Goal: Task Accomplishment & Management: Manage account settings

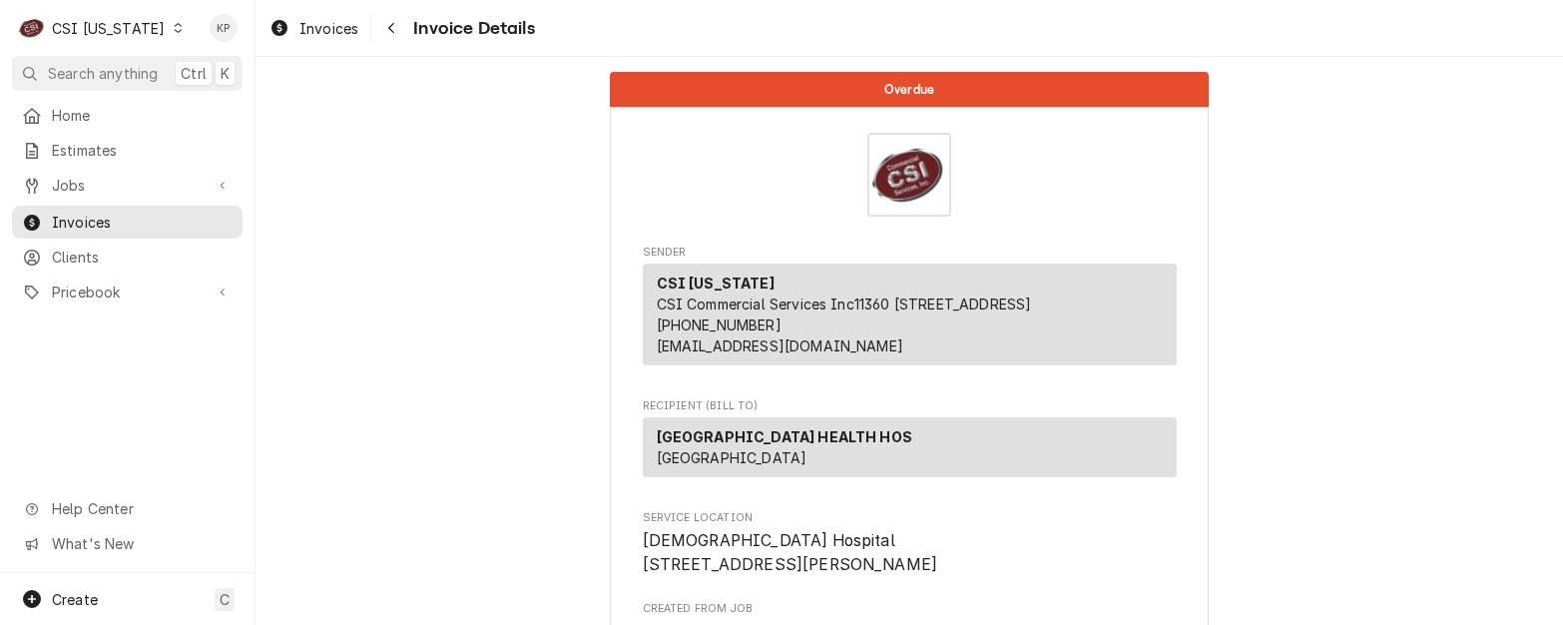
scroll to position [5114, 0]
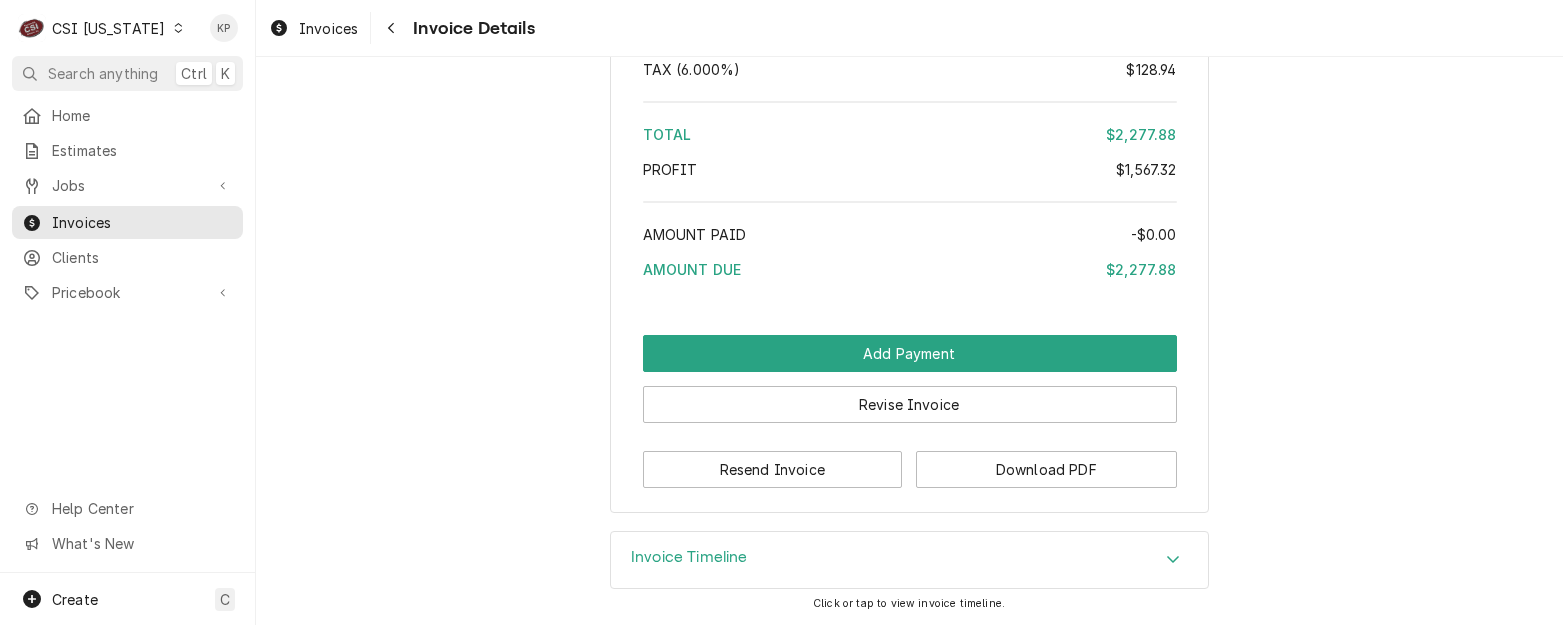
click at [174, 31] on icon "Dynamic Content Wrapper" at bounding box center [178, 28] width 8 height 10
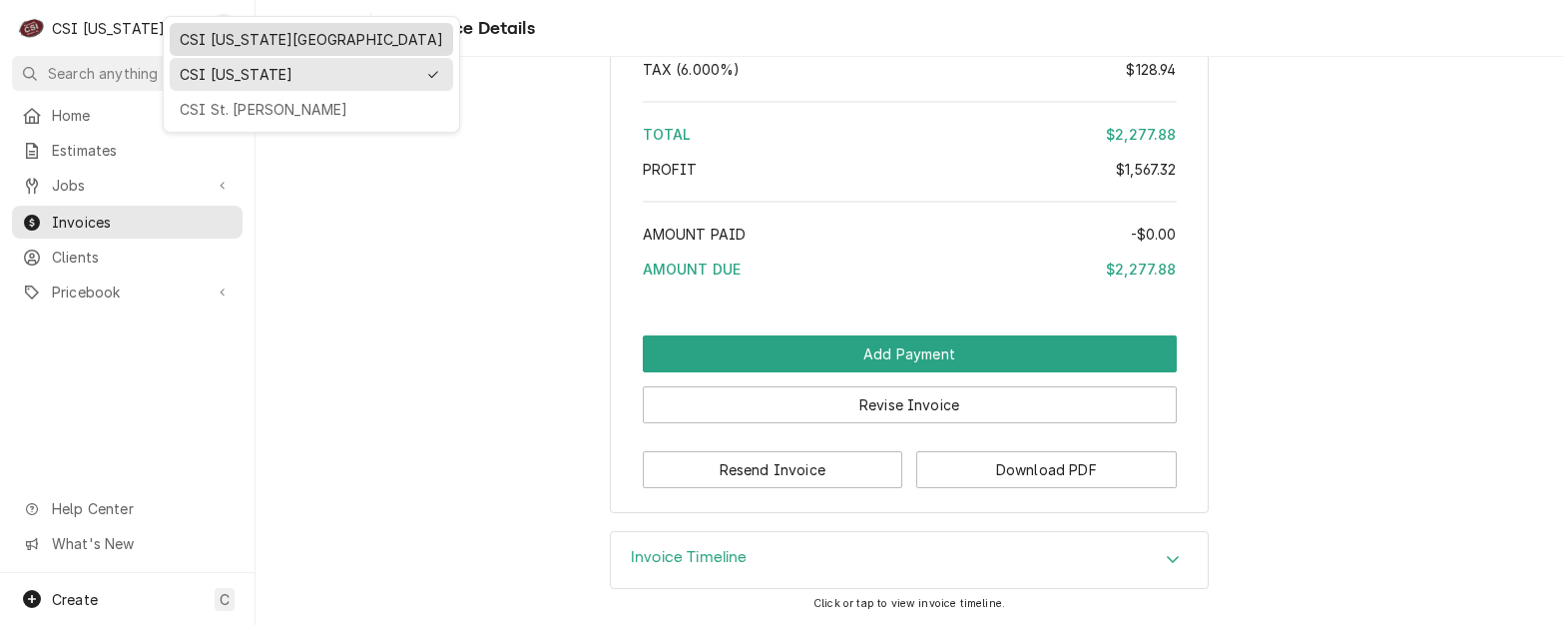
click at [212, 43] on div "CSI [US_STATE][GEOGRAPHIC_DATA]" at bounding box center [312, 39] width 264 height 21
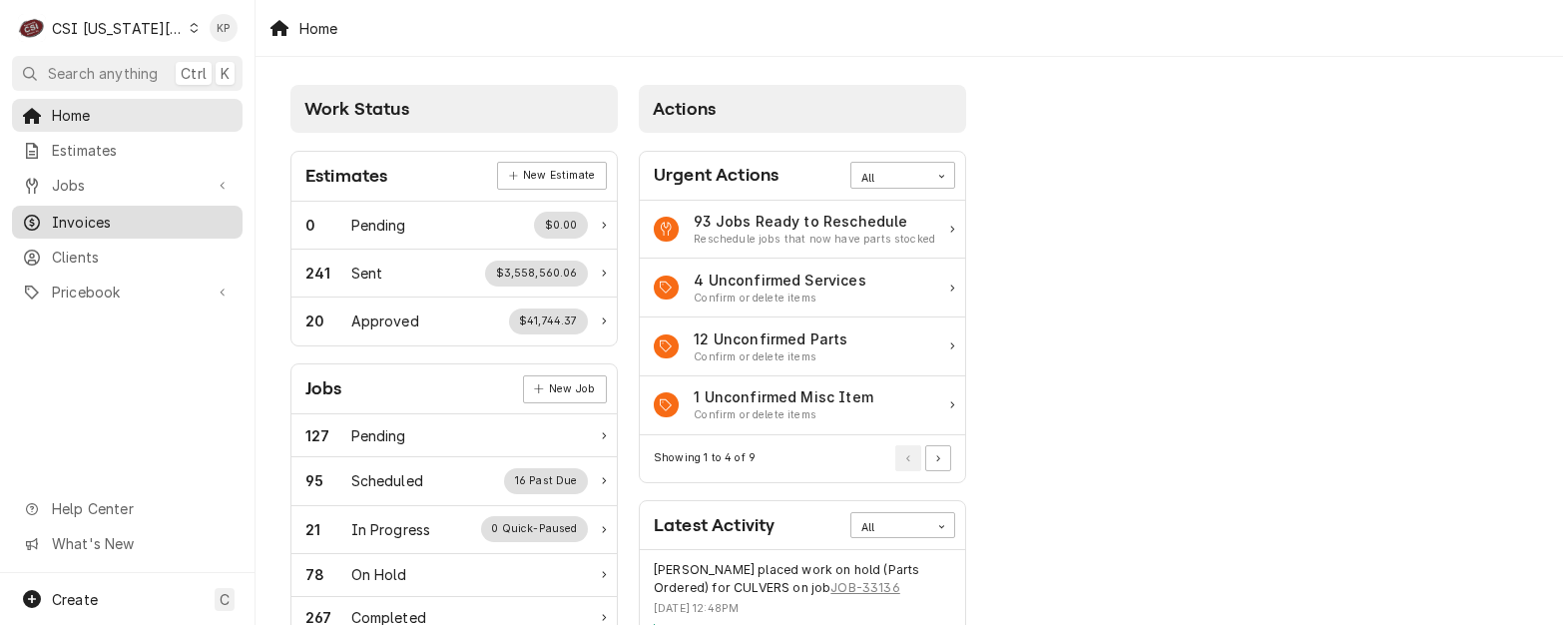
click at [101, 212] on span "Invoices" at bounding box center [142, 222] width 181 height 21
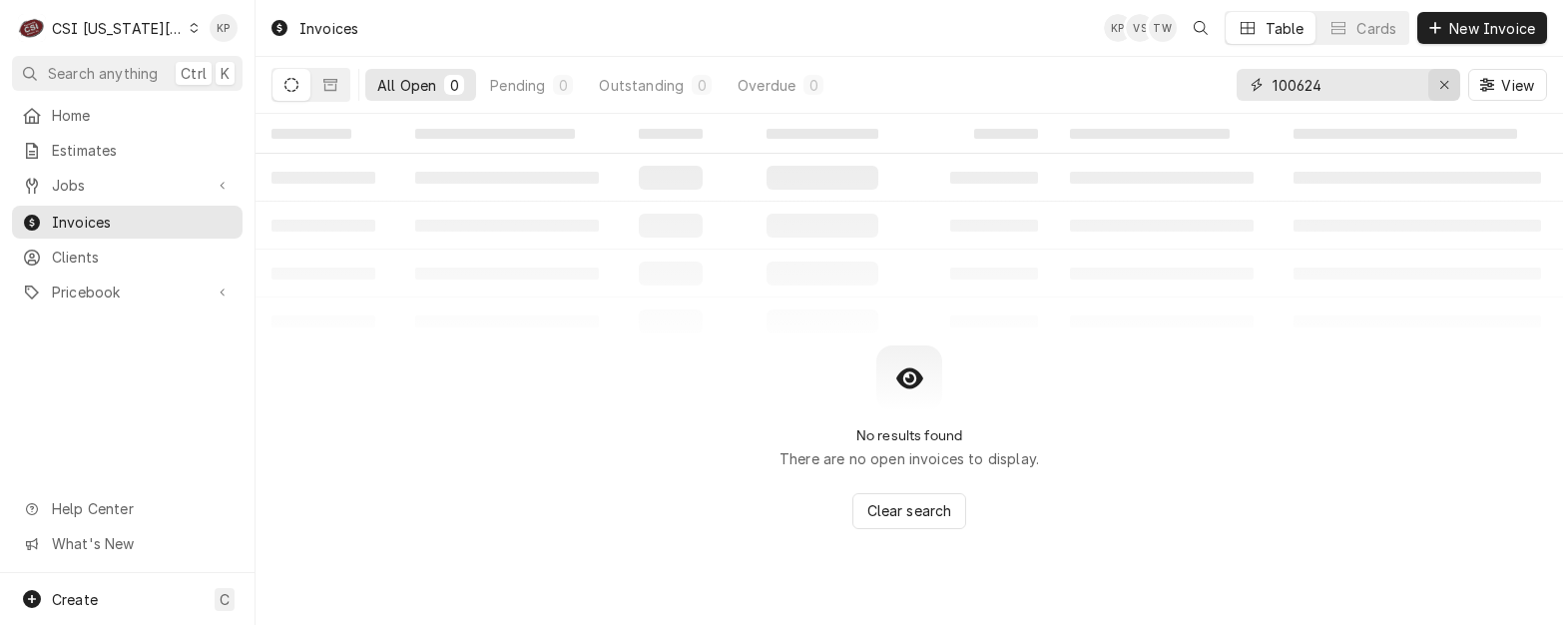
click at [1448, 83] on icon "Erase input" at bounding box center [1444, 85] width 11 height 14
type input "303371"
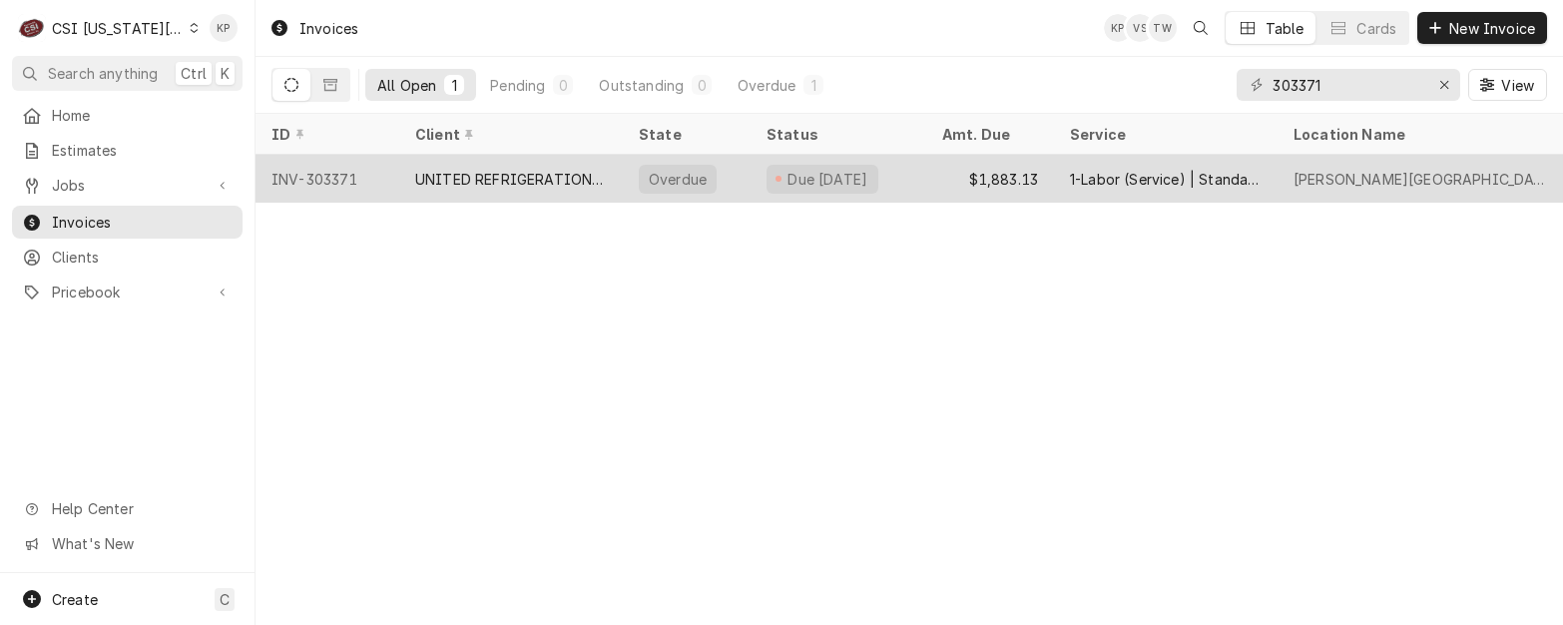
click at [308, 176] on div "INV-303371" at bounding box center [328, 179] width 144 height 48
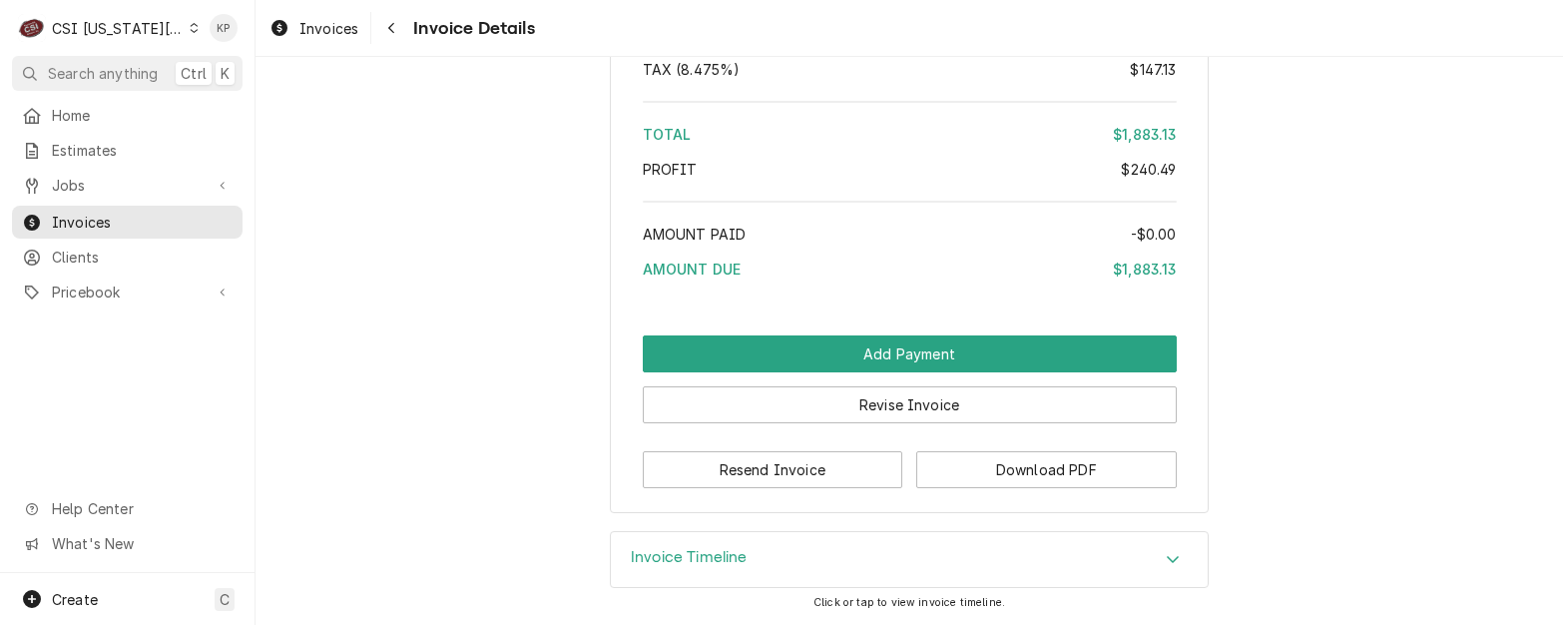
scroll to position [3650, 0]
click at [1033, 479] on button "Download PDF" at bounding box center [1046, 469] width 261 height 37
click at [83, 251] on span "Clients" at bounding box center [142, 257] width 181 height 21
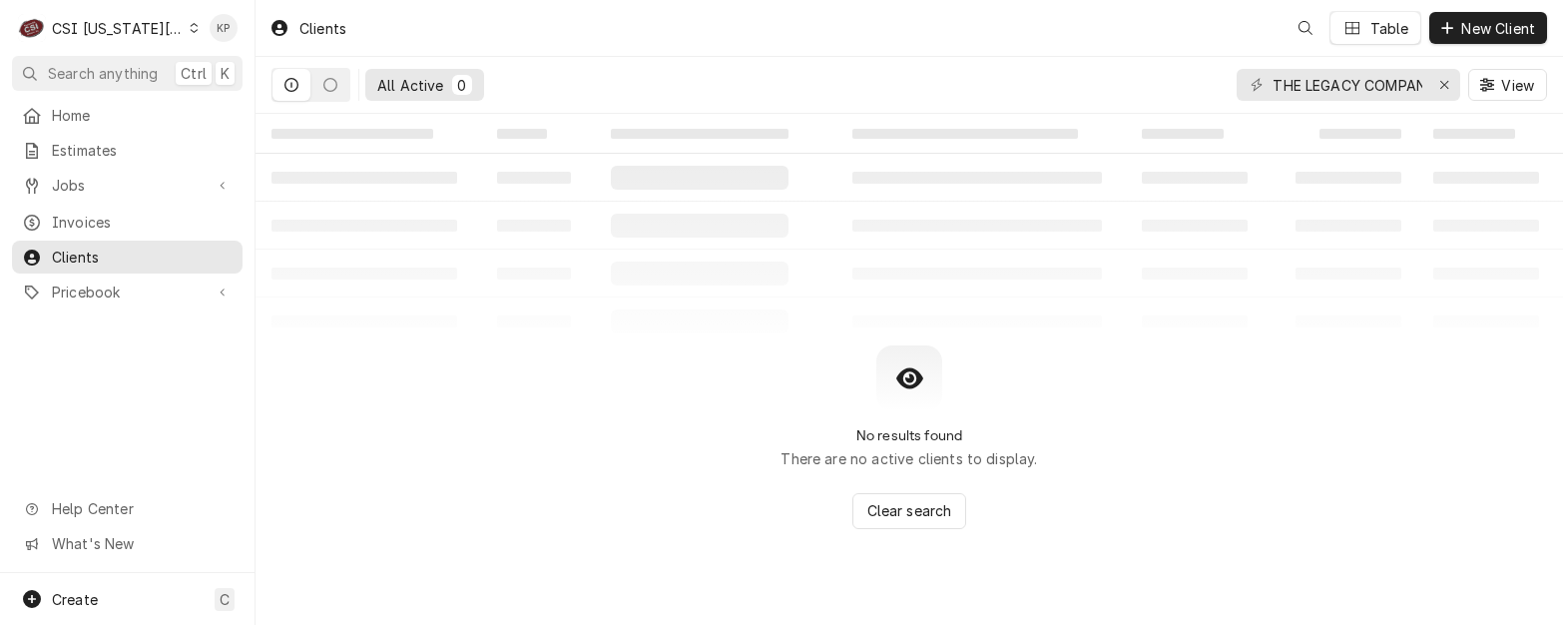
click at [328, 29] on div "Clients" at bounding box center [308, 28] width 93 height 33
click at [1442, 78] on icon "Erase input" at bounding box center [1444, 85] width 11 height 14
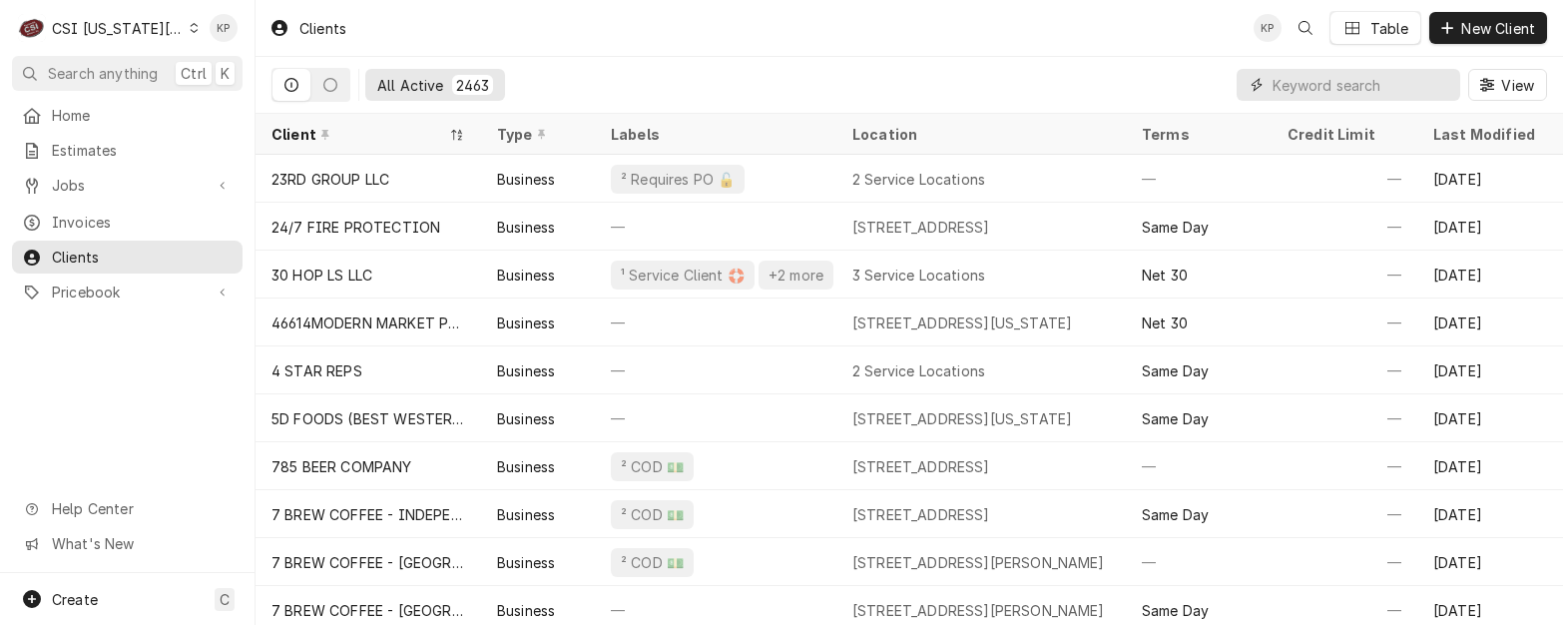
paste input "UNITED REFRIGERATION WARRANTY"
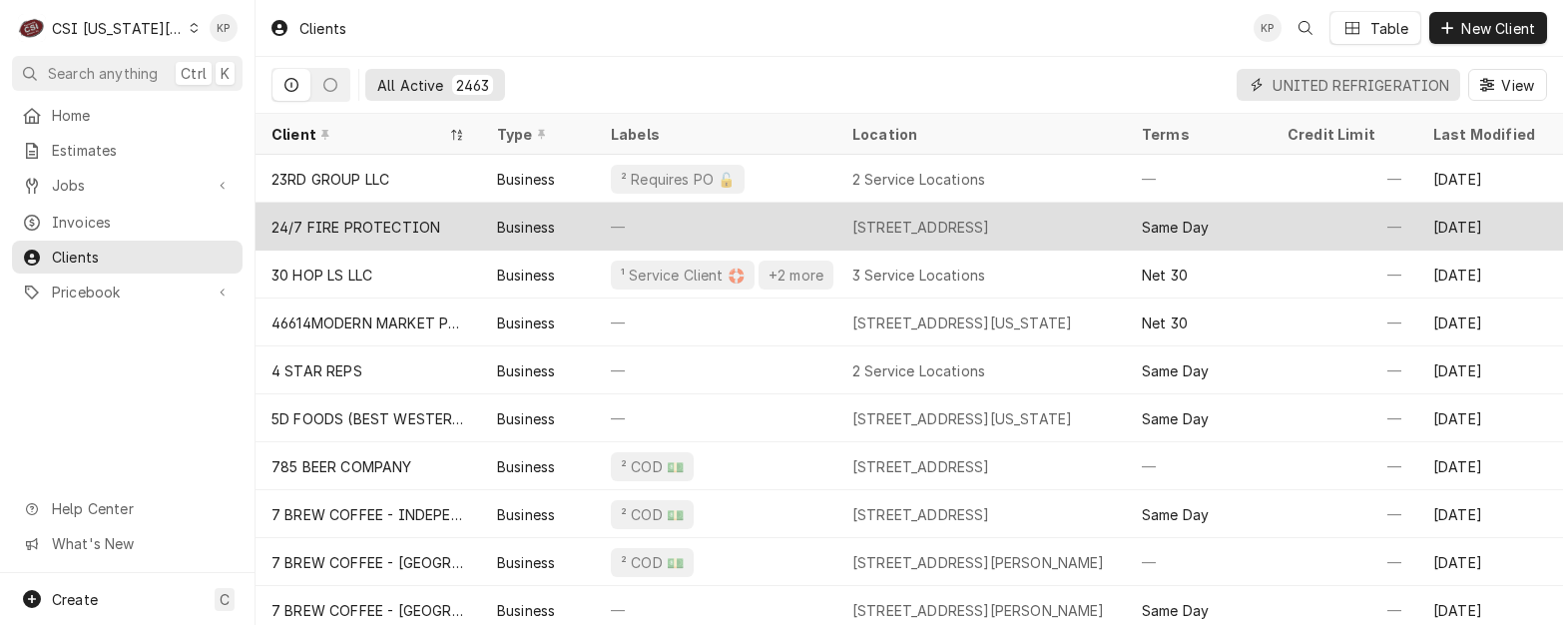
scroll to position [0, 113]
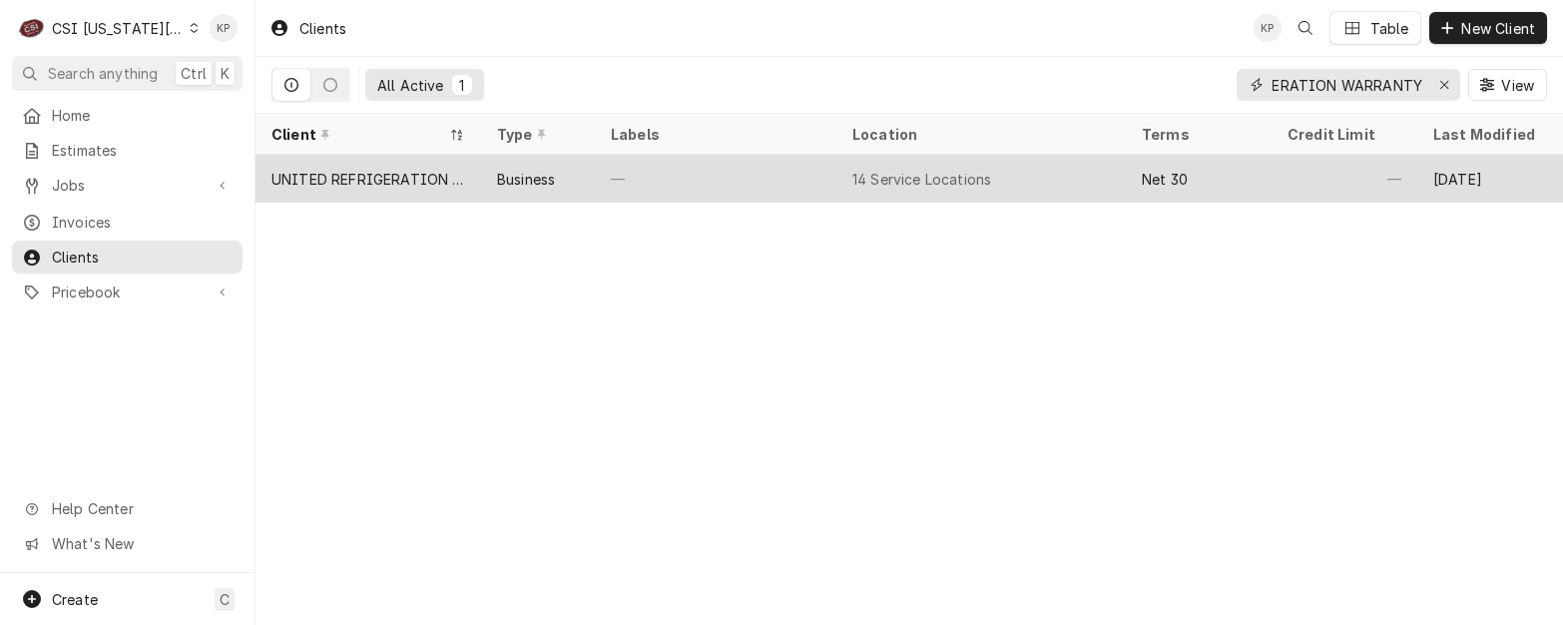
type input "UNITED REFRIGERATION WARRANTY"
click at [392, 176] on div "UNITED REFRIGERATION WARRANTY" at bounding box center [369, 179] width 194 height 21
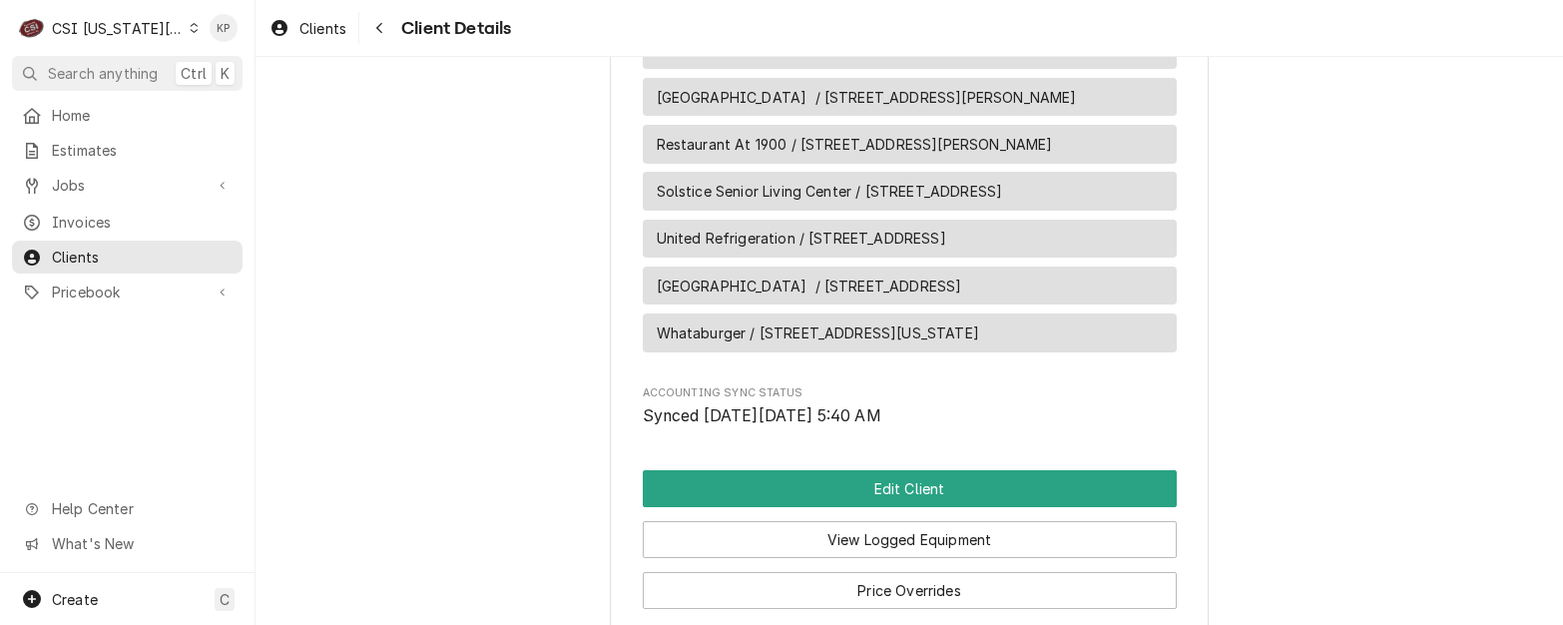
scroll to position [1568, 0]
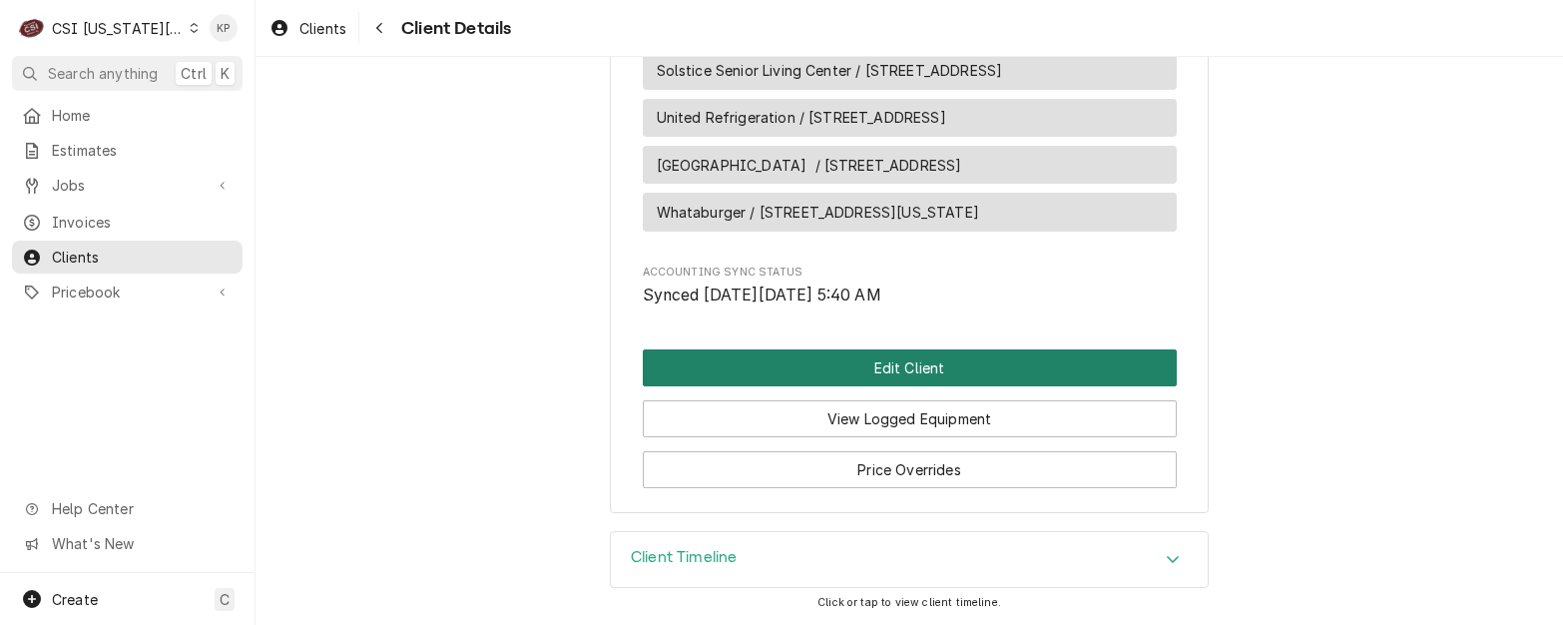
click at [879, 375] on button "Edit Client" at bounding box center [910, 367] width 534 height 37
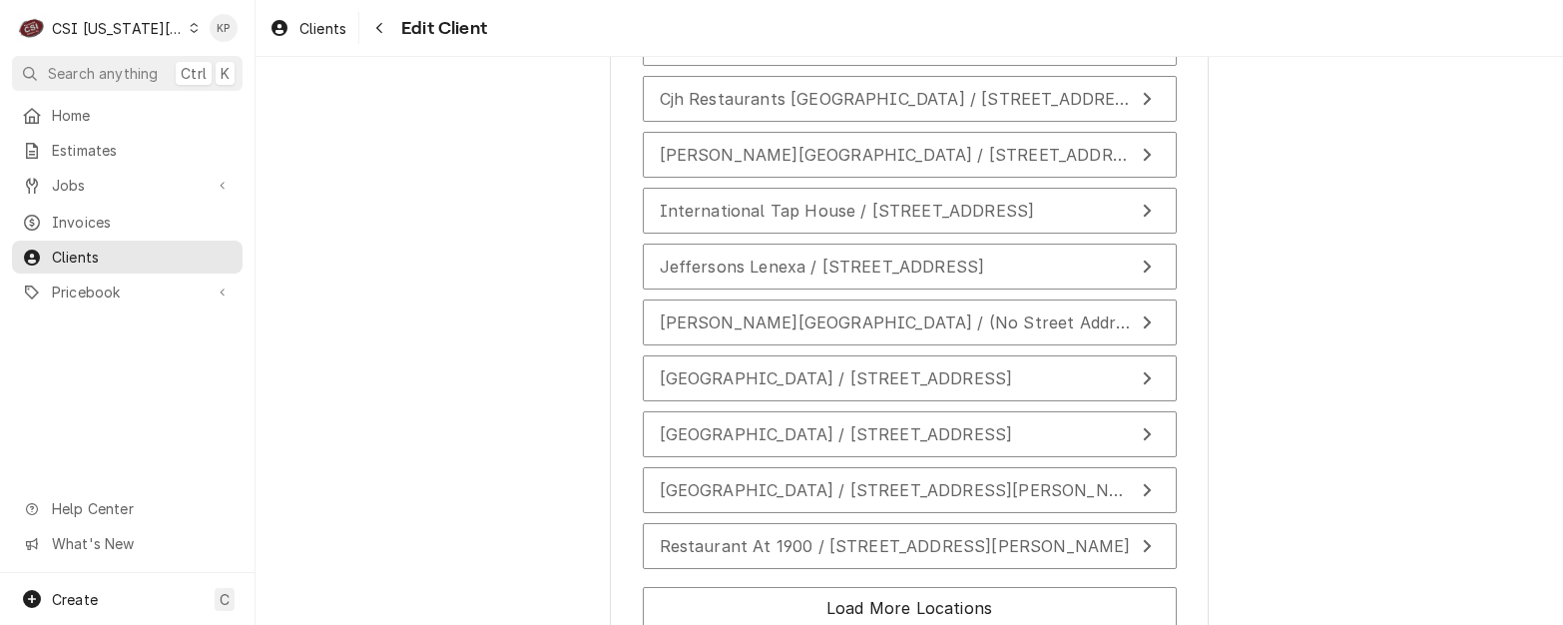
scroll to position [1897, 0]
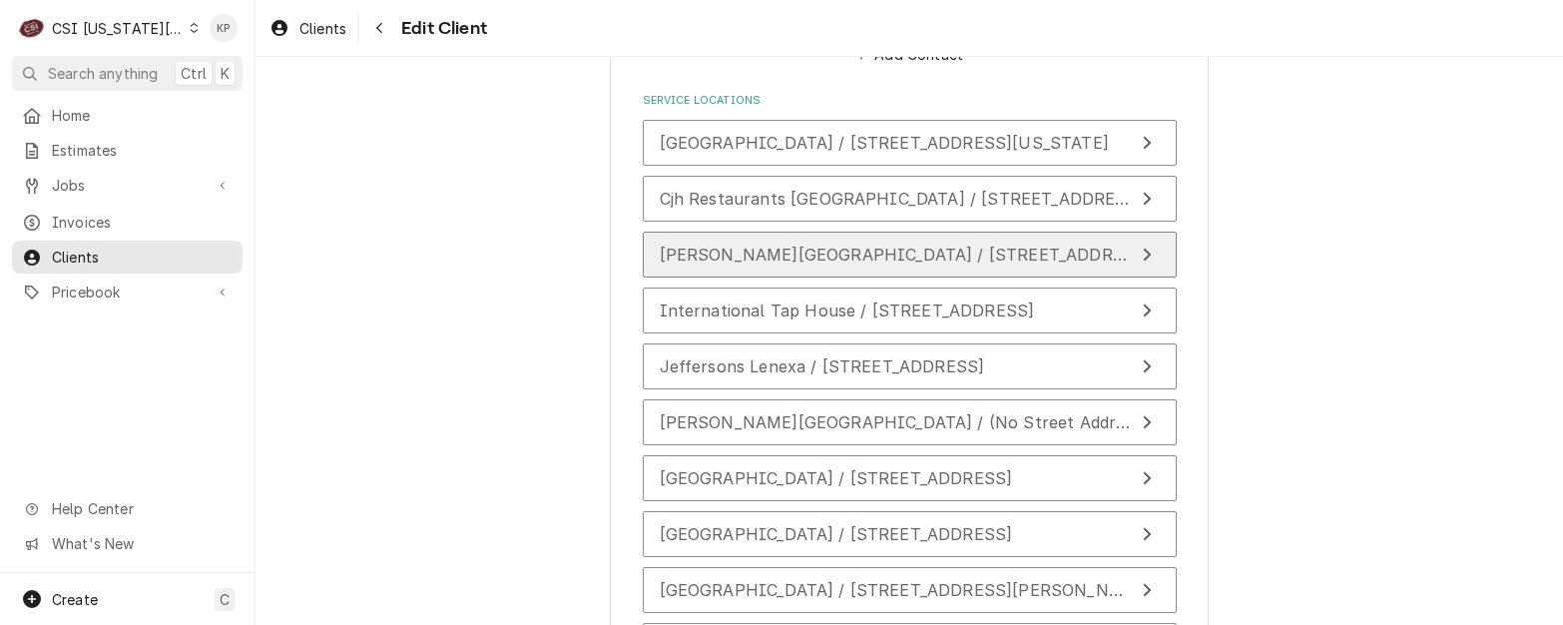
click at [811, 253] on span "[PERSON_NAME][GEOGRAPHIC_DATA] / [STREET_ADDRESS][PERSON_NAME]" at bounding box center [975, 255] width 631 height 20
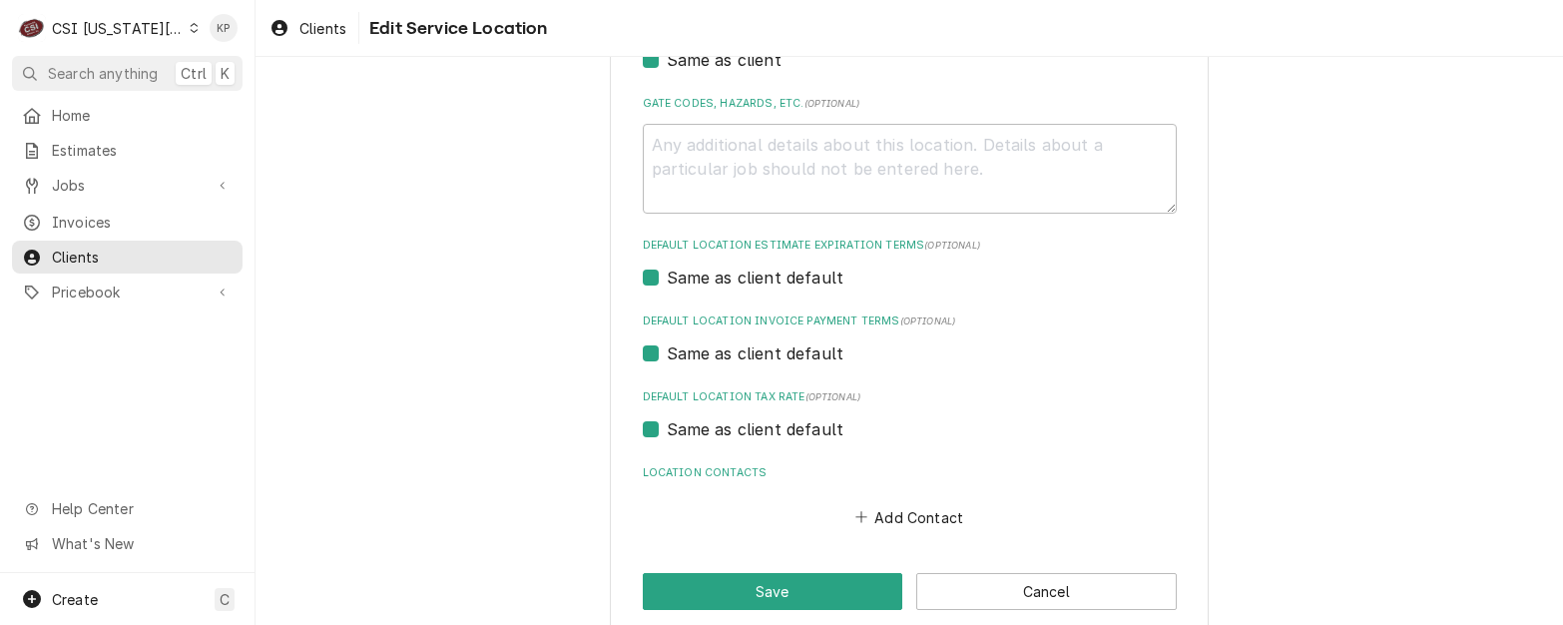
scroll to position [679, 0]
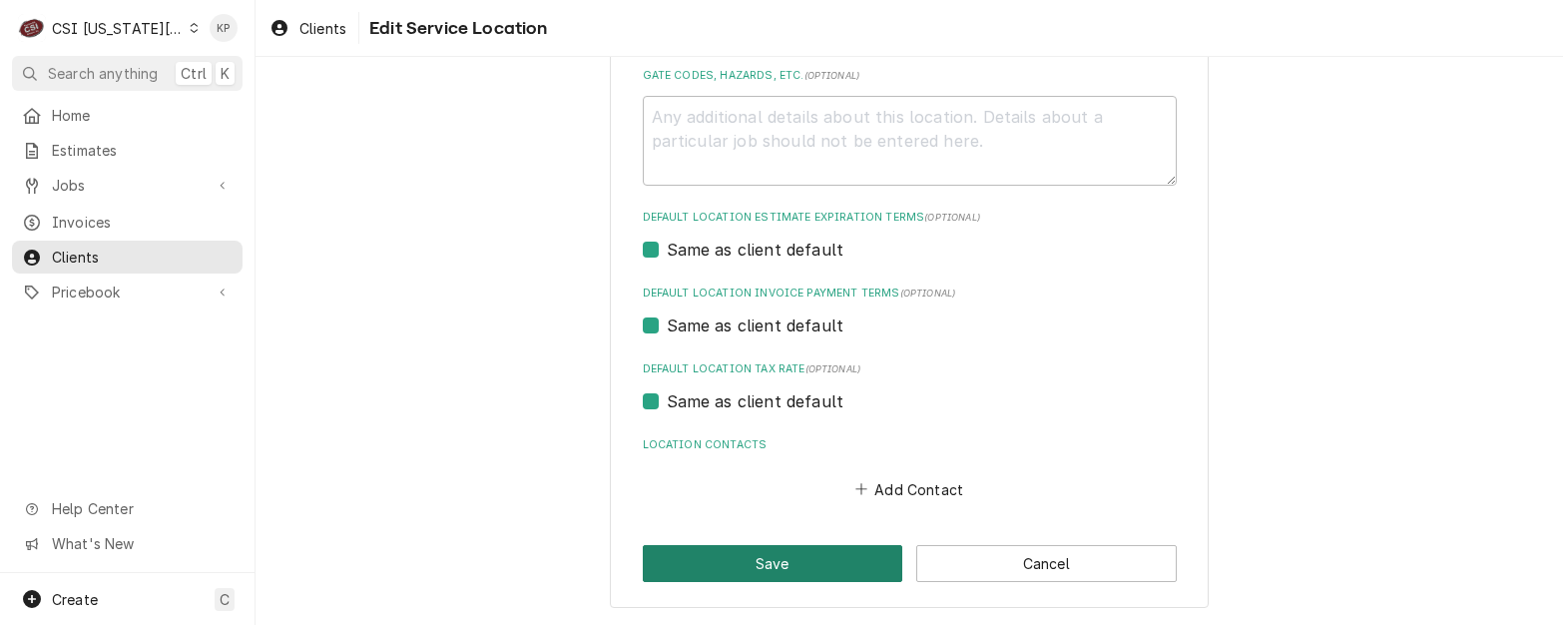
click at [738, 571] on button "Save" at bounding box center [773, 563] width 261 height 37
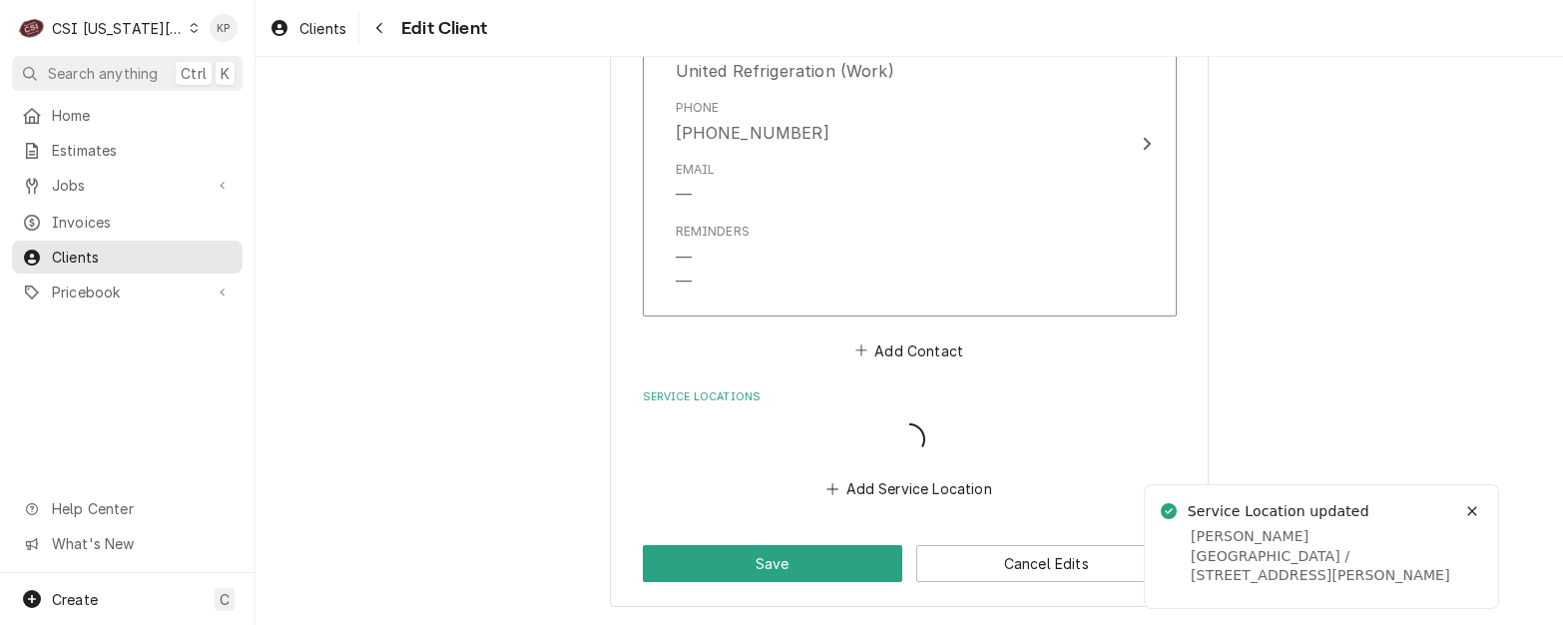
scroll to position [1600, 0]
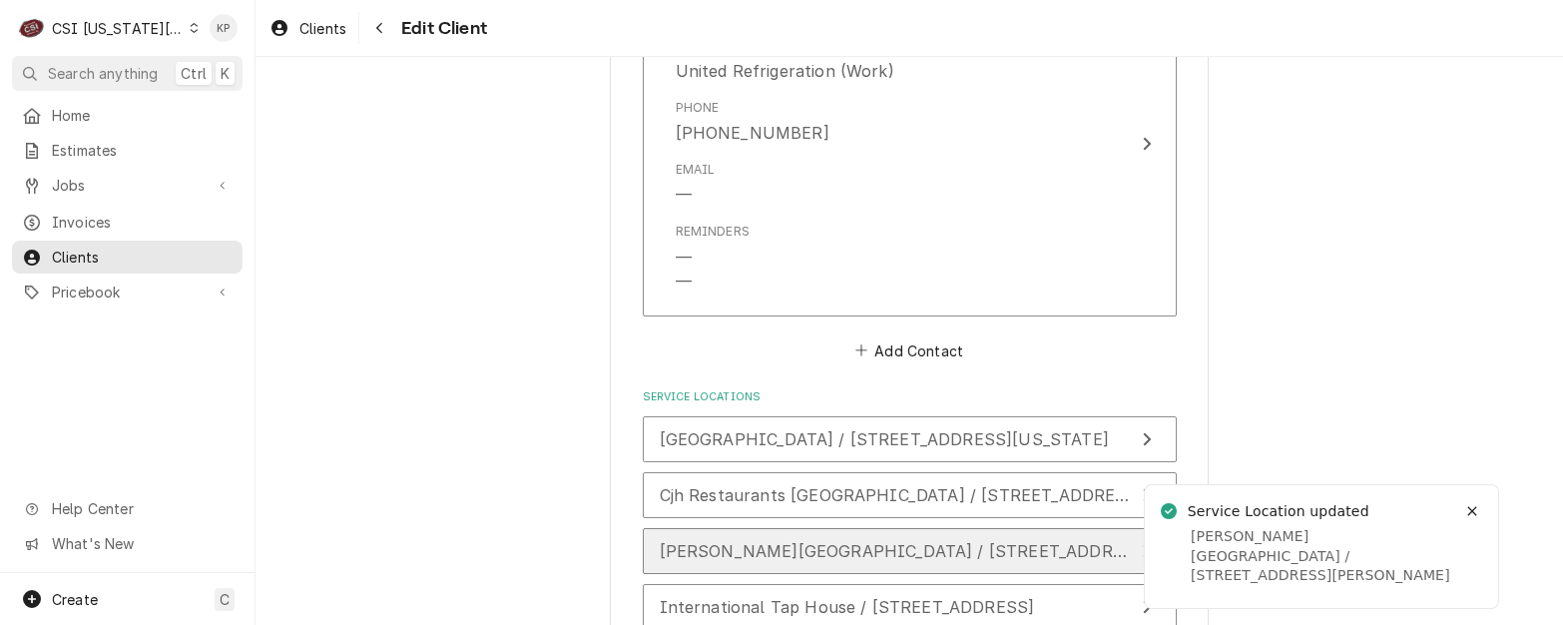
click at [738, 571] on button "Hardin Central School District / 500 NE 1st St, Hardin, MO 64035" at bounding box center [910, 551] width 534 height 46
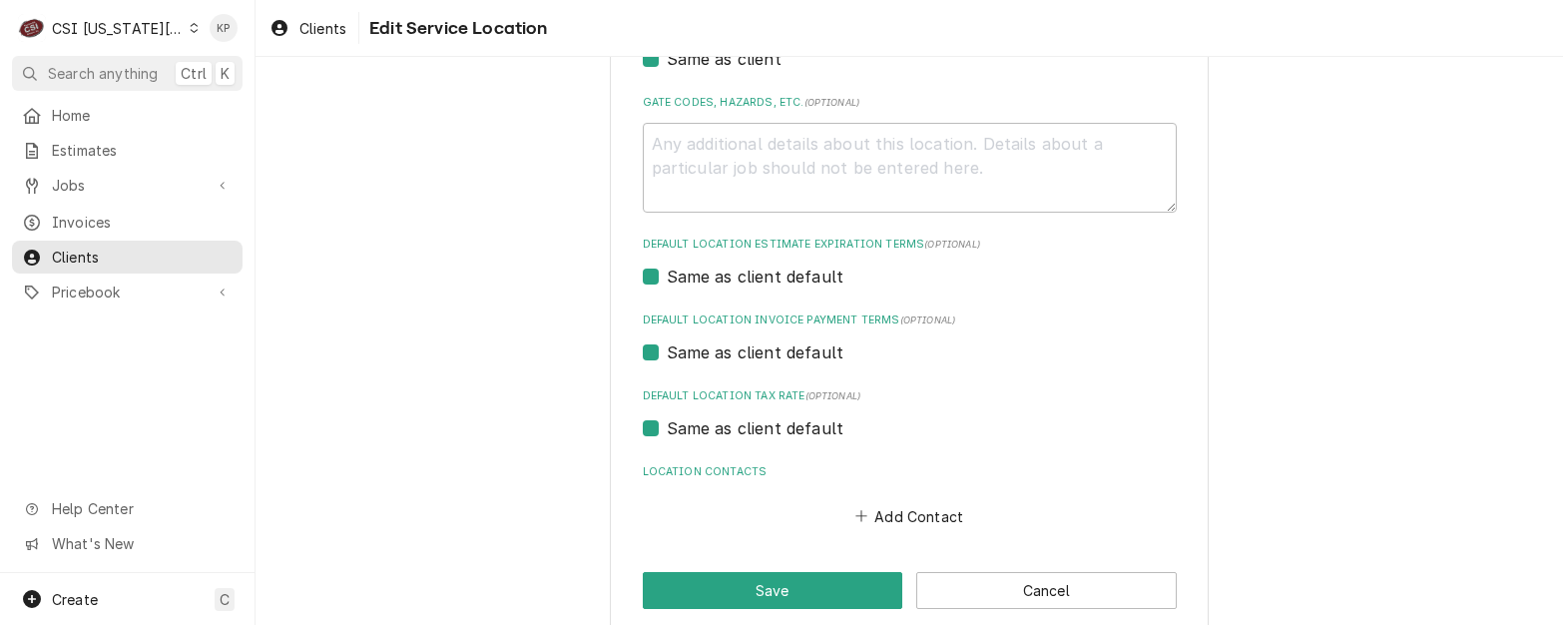
scroll to position [679, 0]
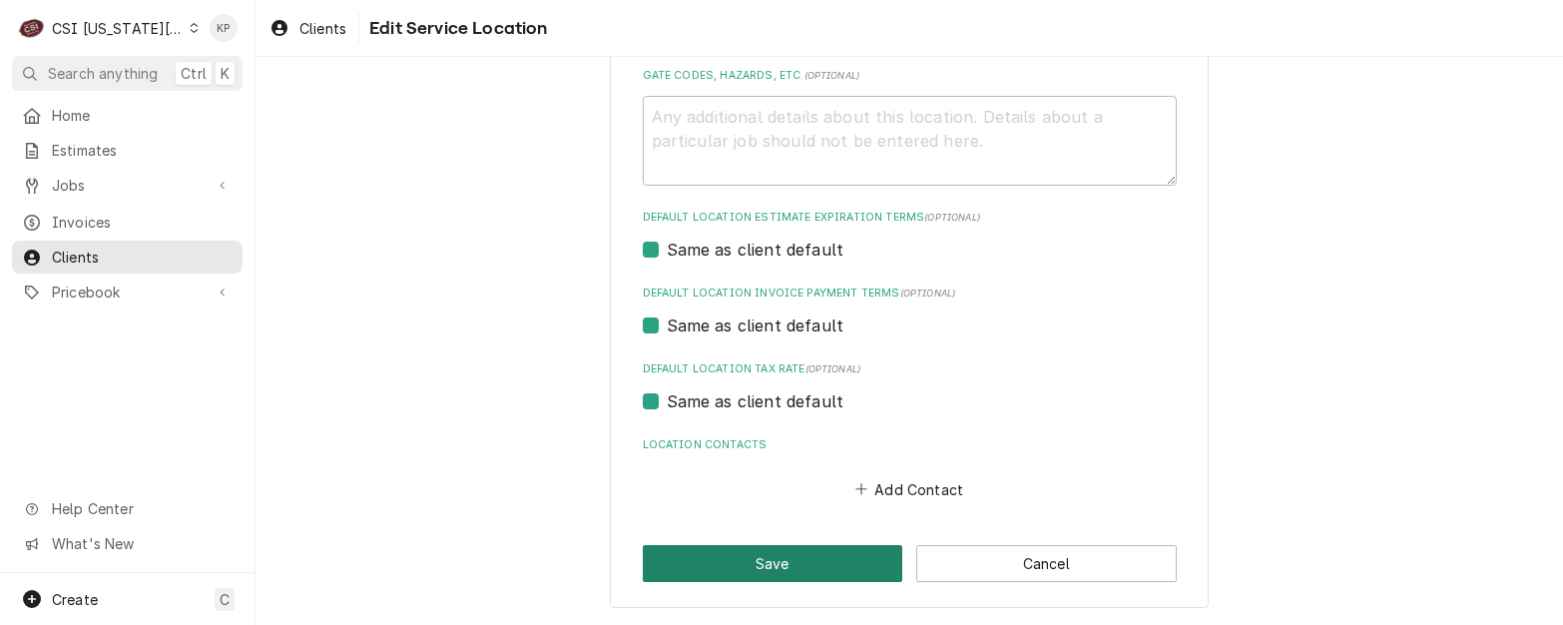
click at [804, 568] on button "Save" at bounding box center [773, 563] width 261 height 37
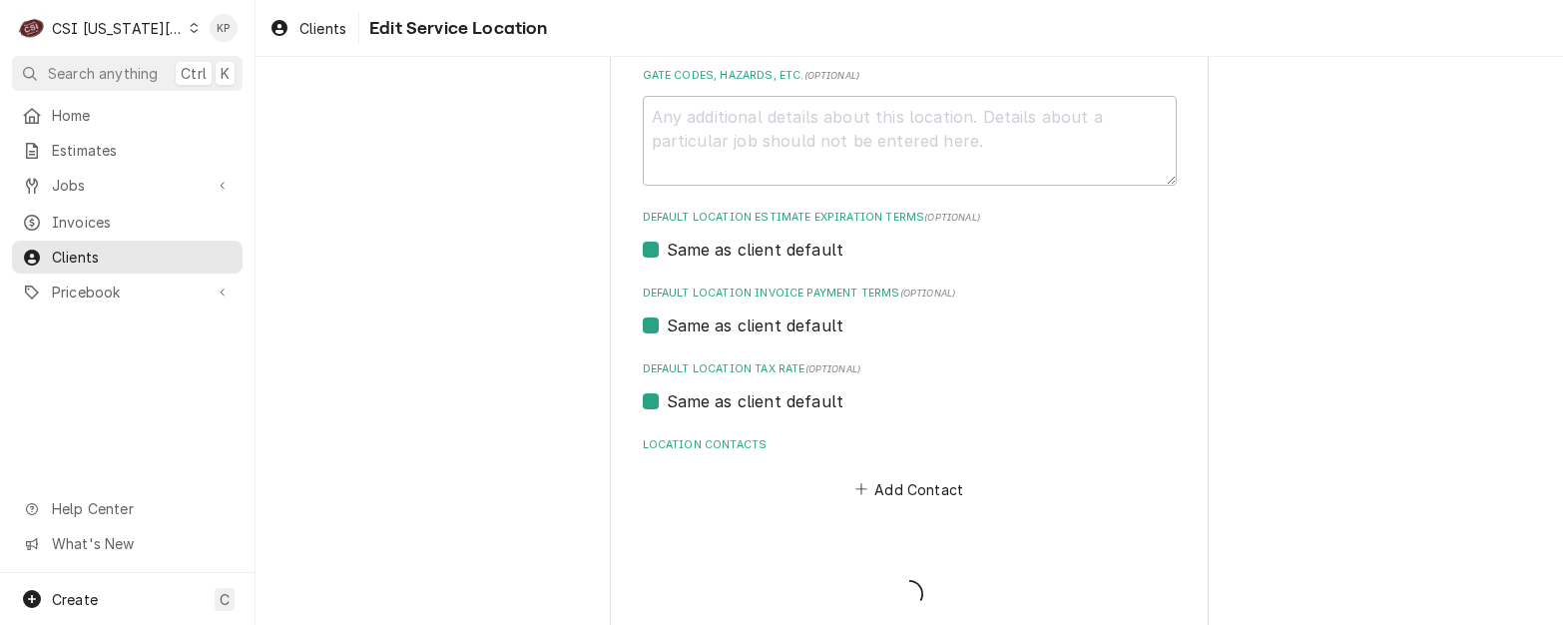
type textarea "x"
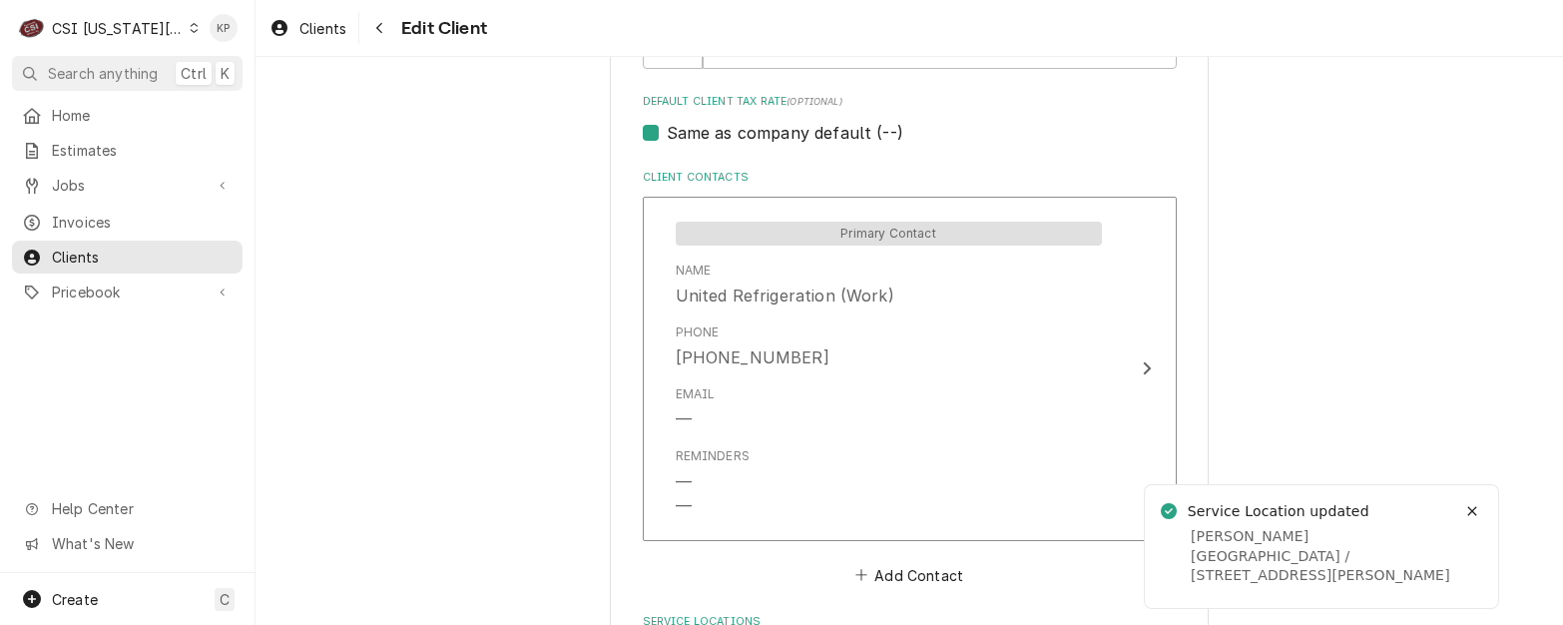
scroll to position [1377, 0]
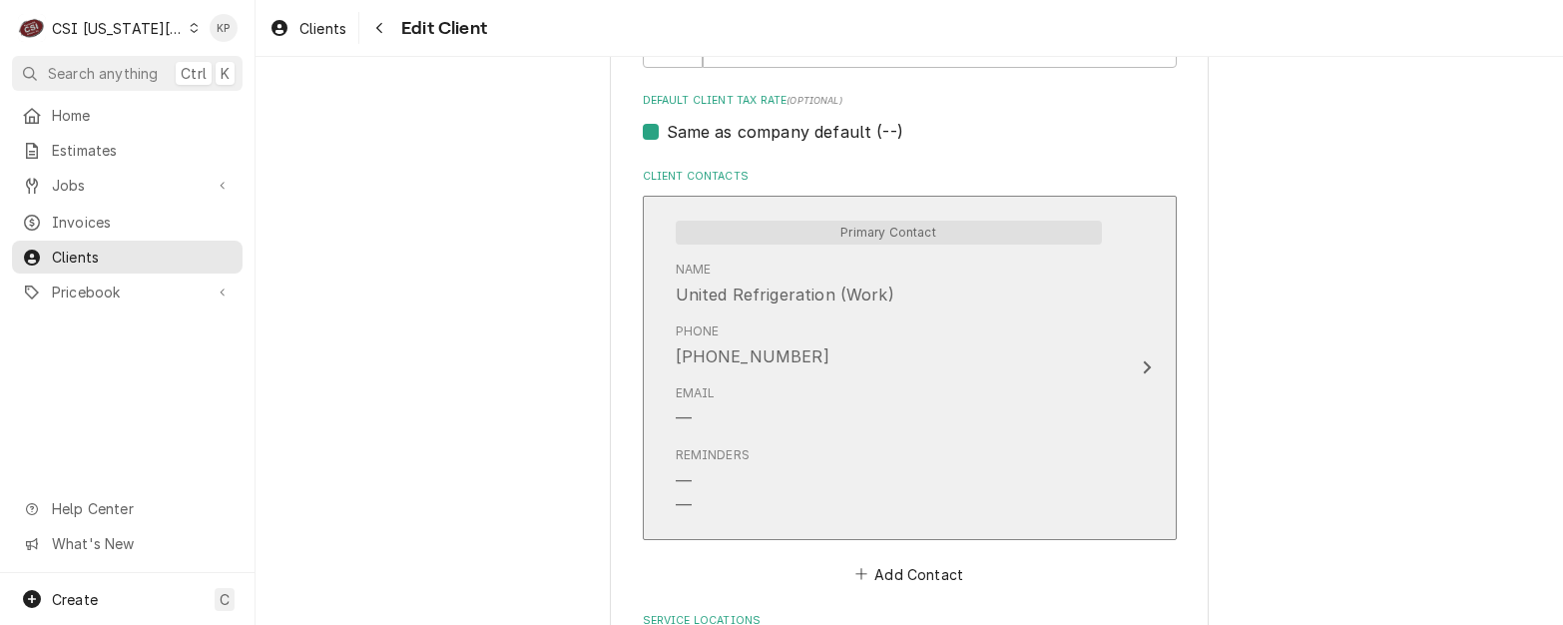
click at [1142, 367] on icon "Update Contact" at bounding box center [1147, 367] width 10 height 16
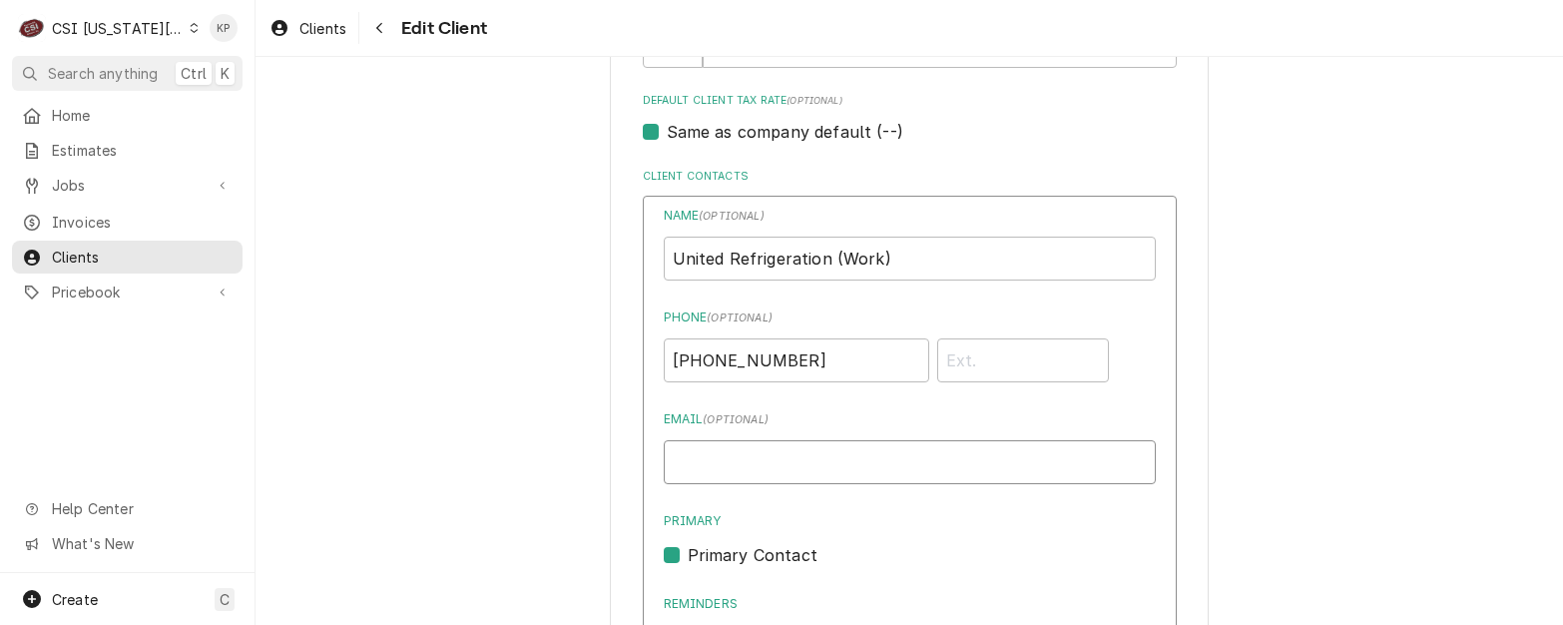
click at [752, 467] on input "Email ( optional )" at bounding box center [910, 462] width 492 height 44
paste input "SDIGESUALDO@URI.COM"
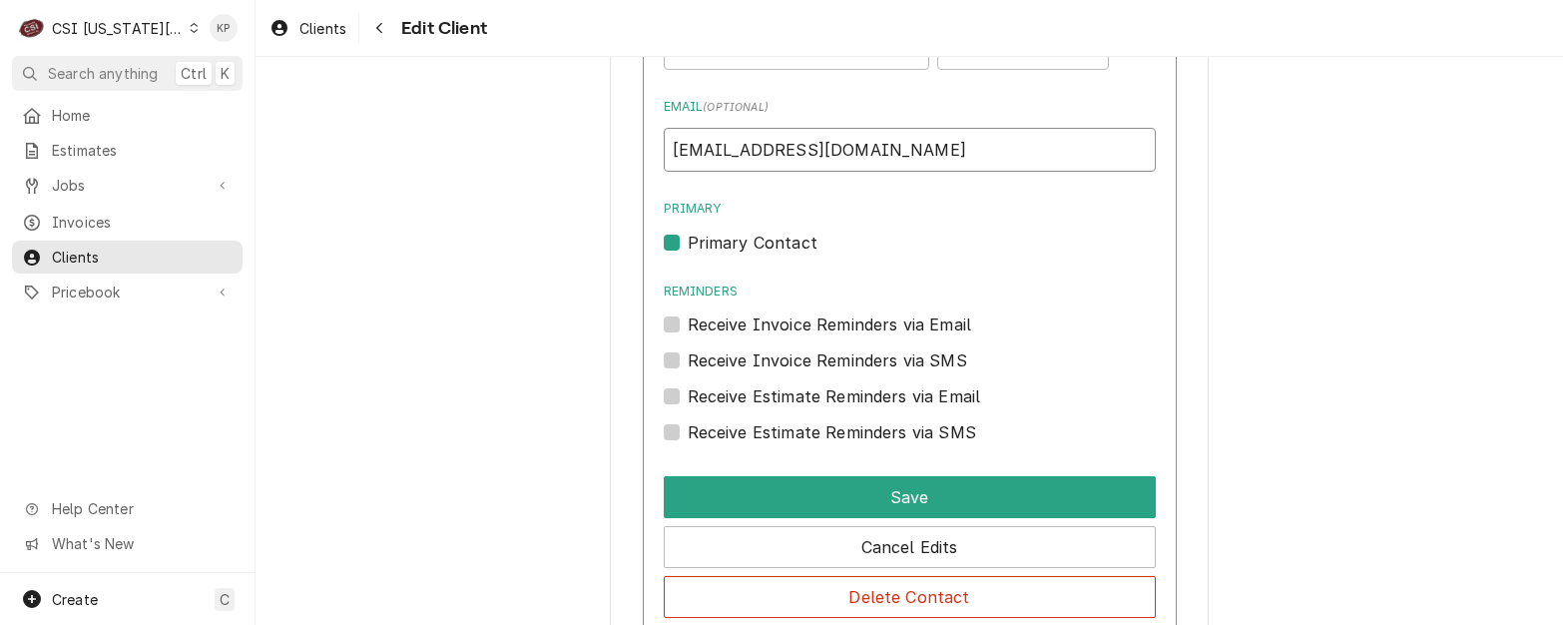
scroll to position [1876, 0]
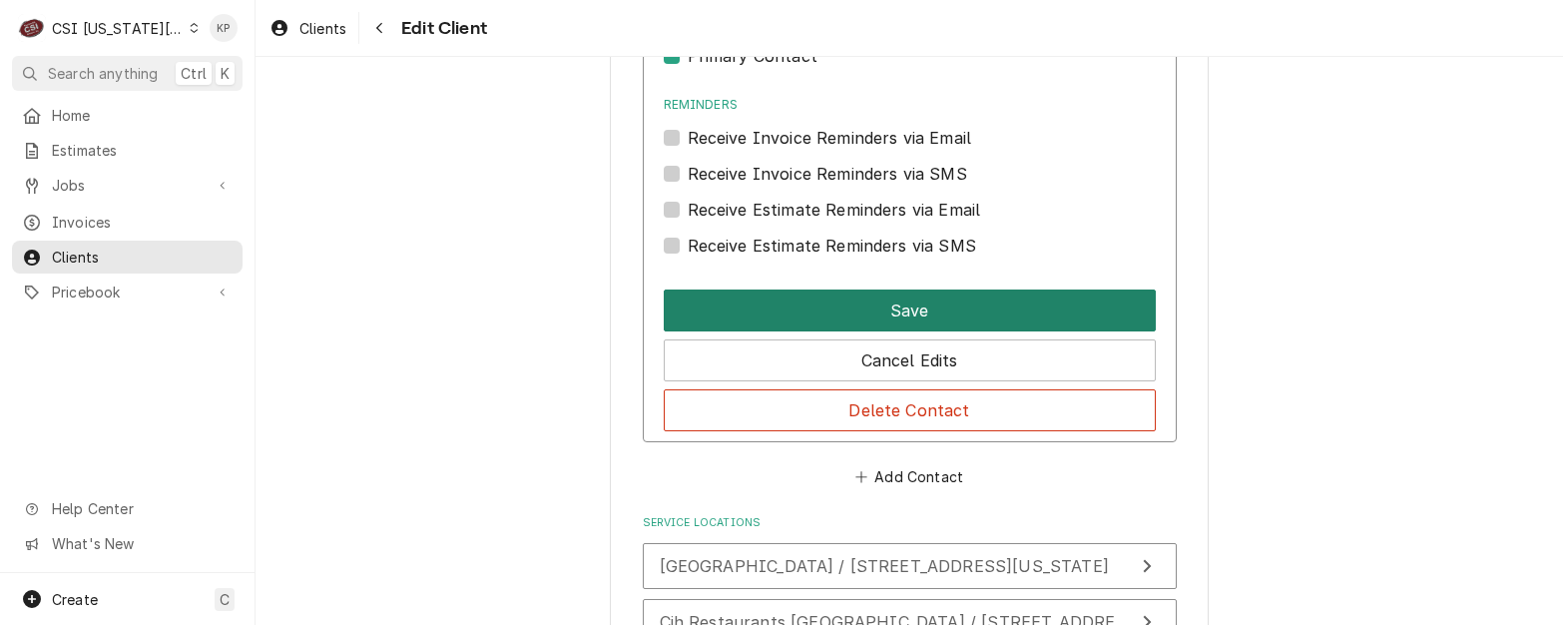
type input "SDIGESUALDO@URI.COM"
click at [853, 314] on button "Save" at bounding box center [910, 310] width 492 height 42
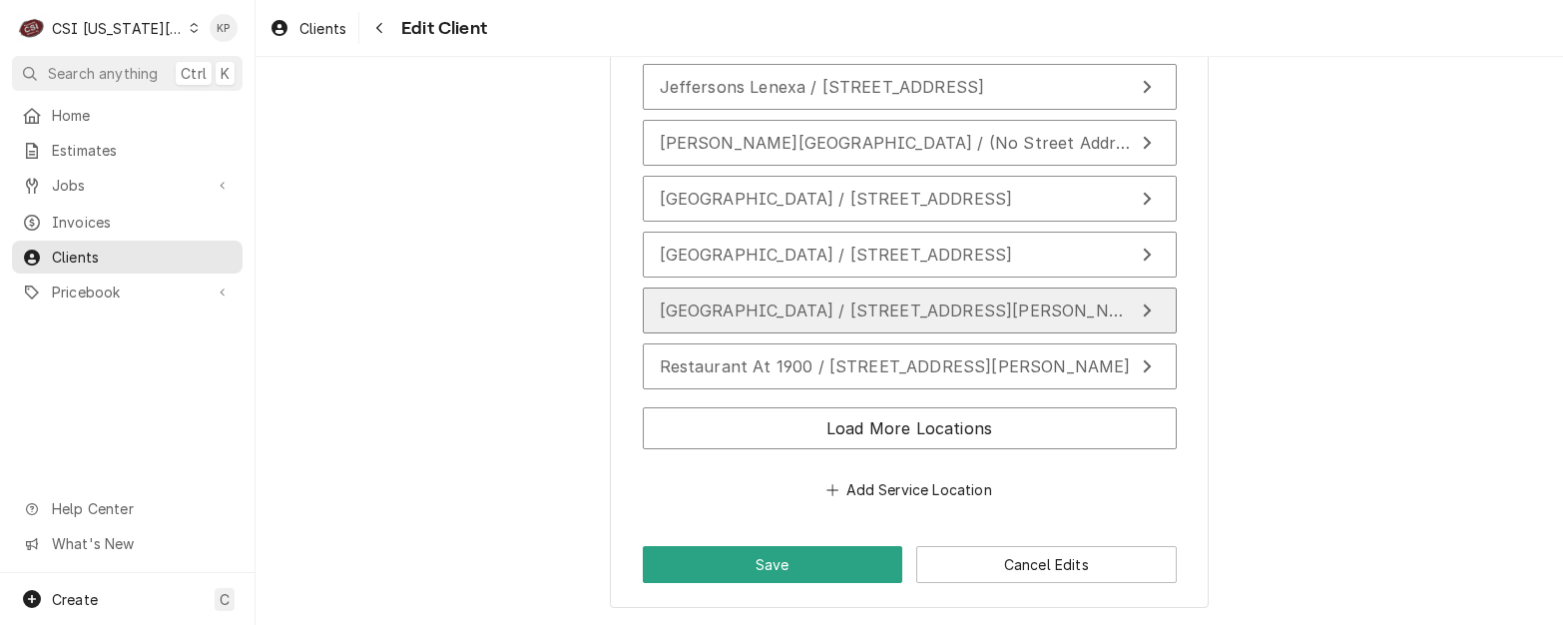
scroll to position [2177, 0]
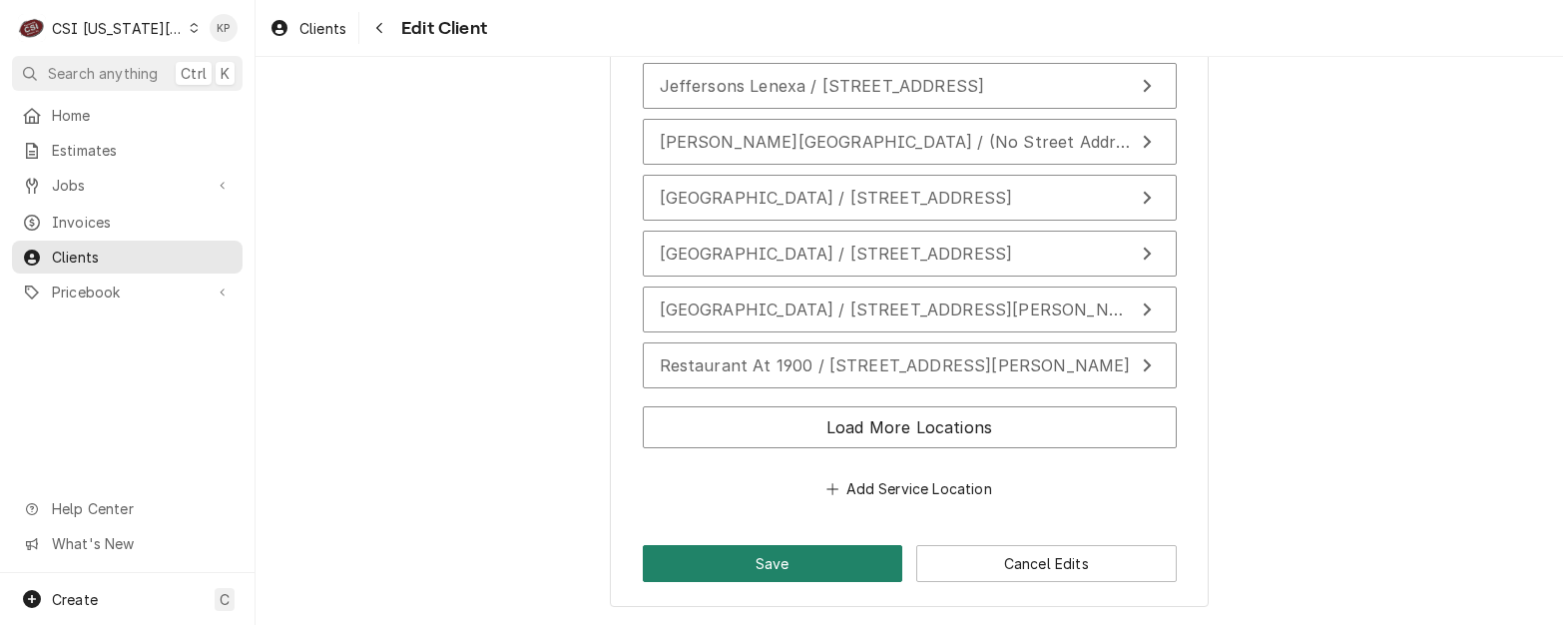
click at [817, 560] on button "Save" at bounding box center [773, 563] width 261 height 37
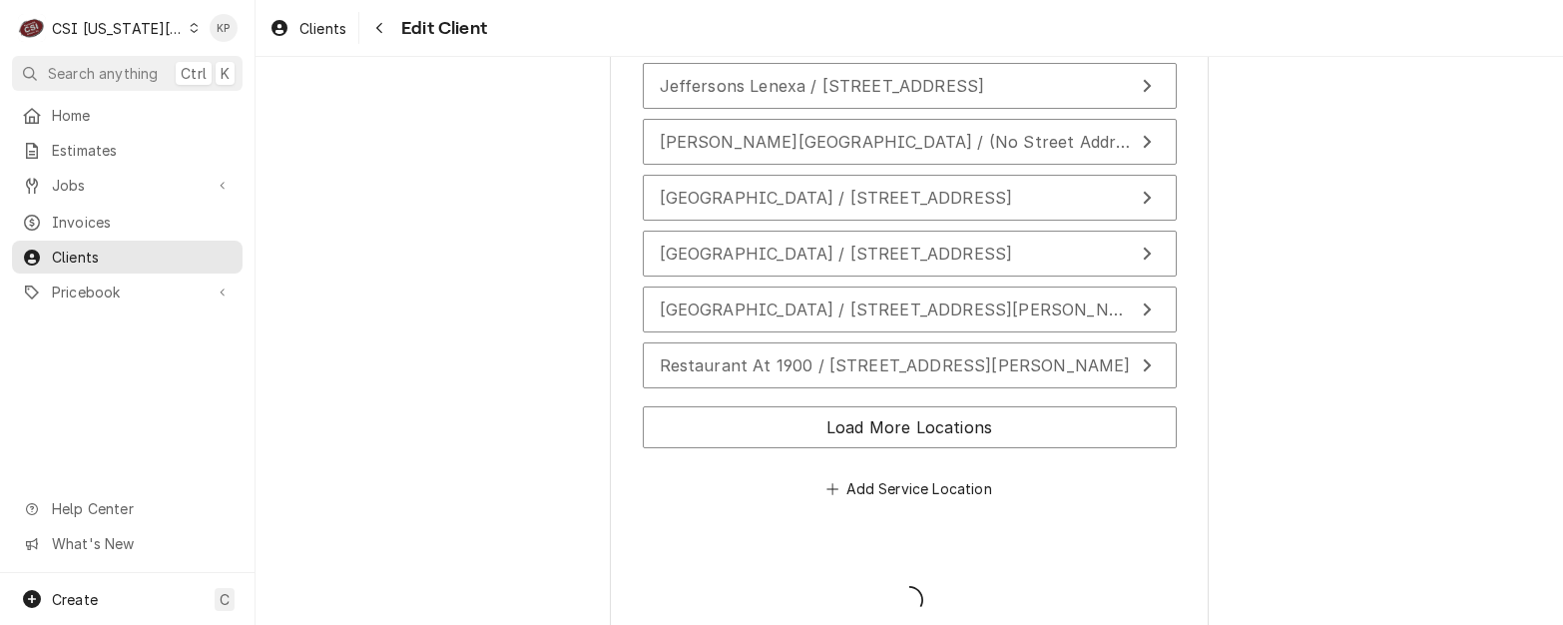
type textarea "x"
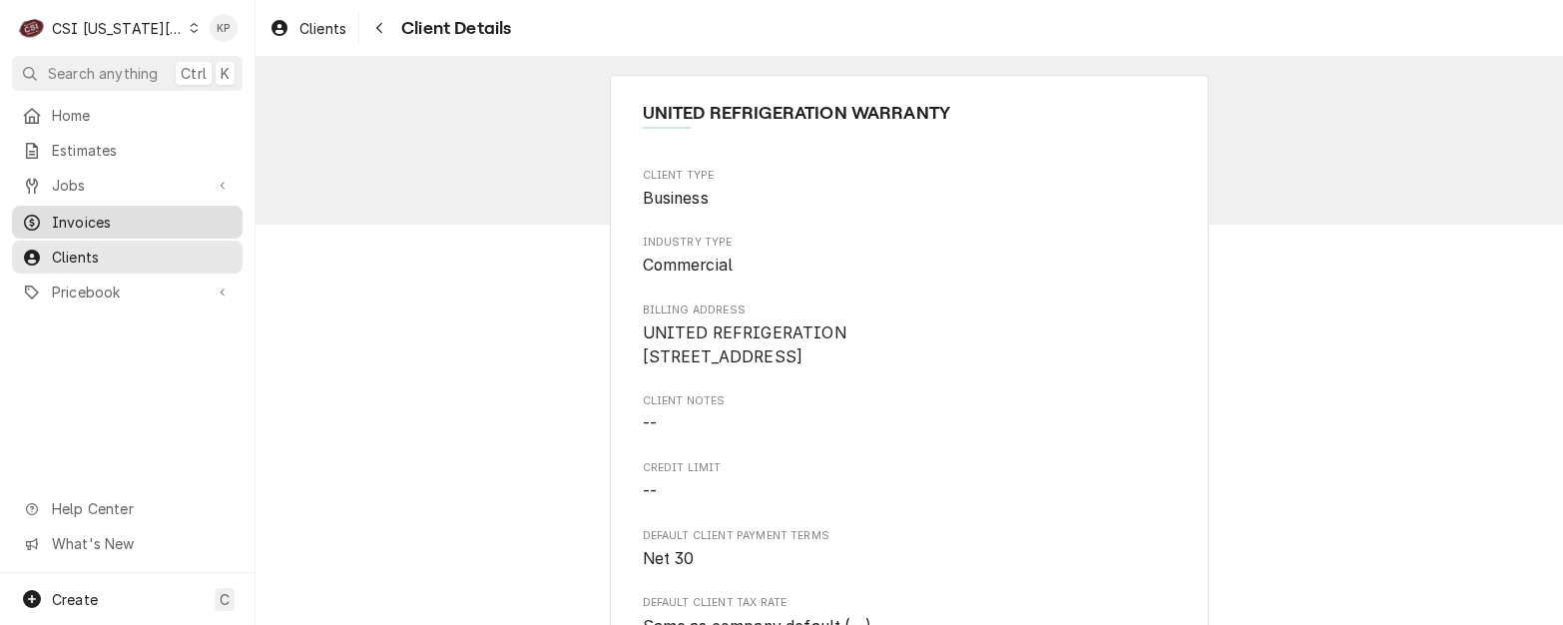
click at [79, 212] on span "Invoices" at bounding box center [142, 222] width 181 height 21
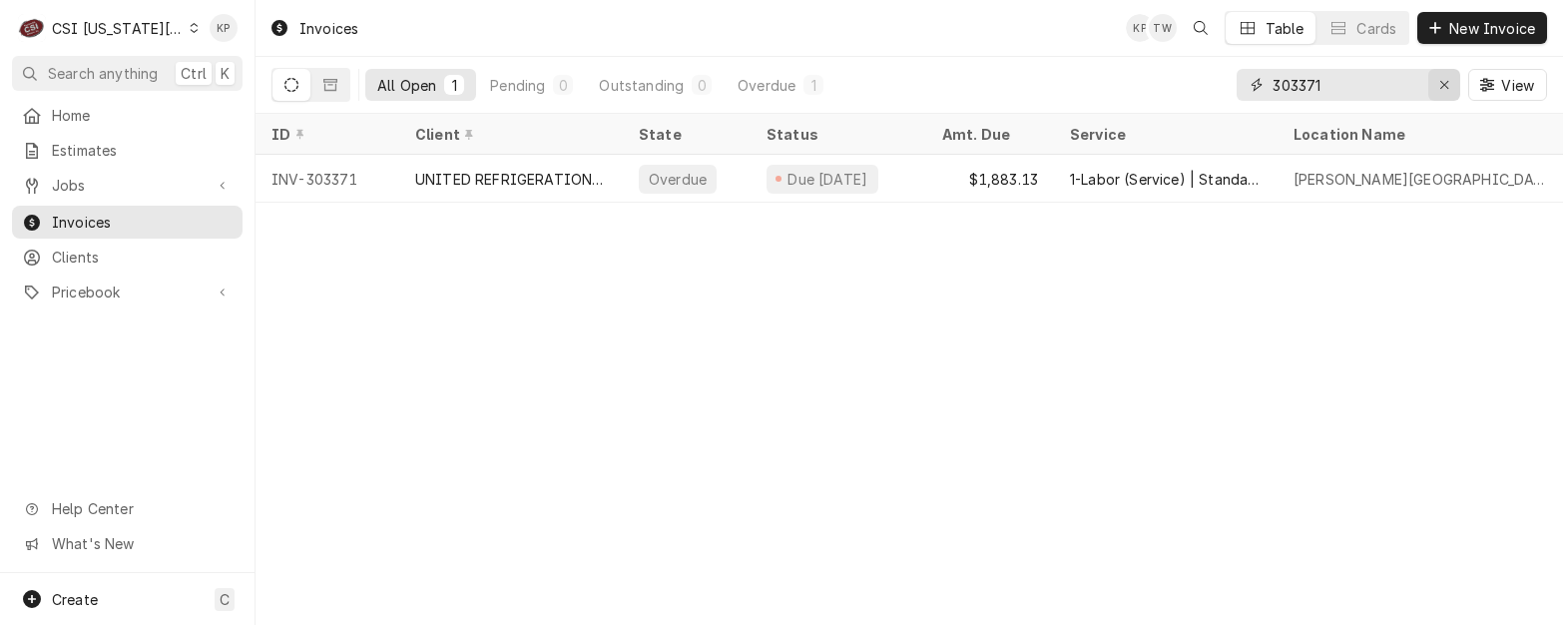
click at [1445, 82] on icon "Erase input" at bounding box center [1444, 85] width 11 height 14
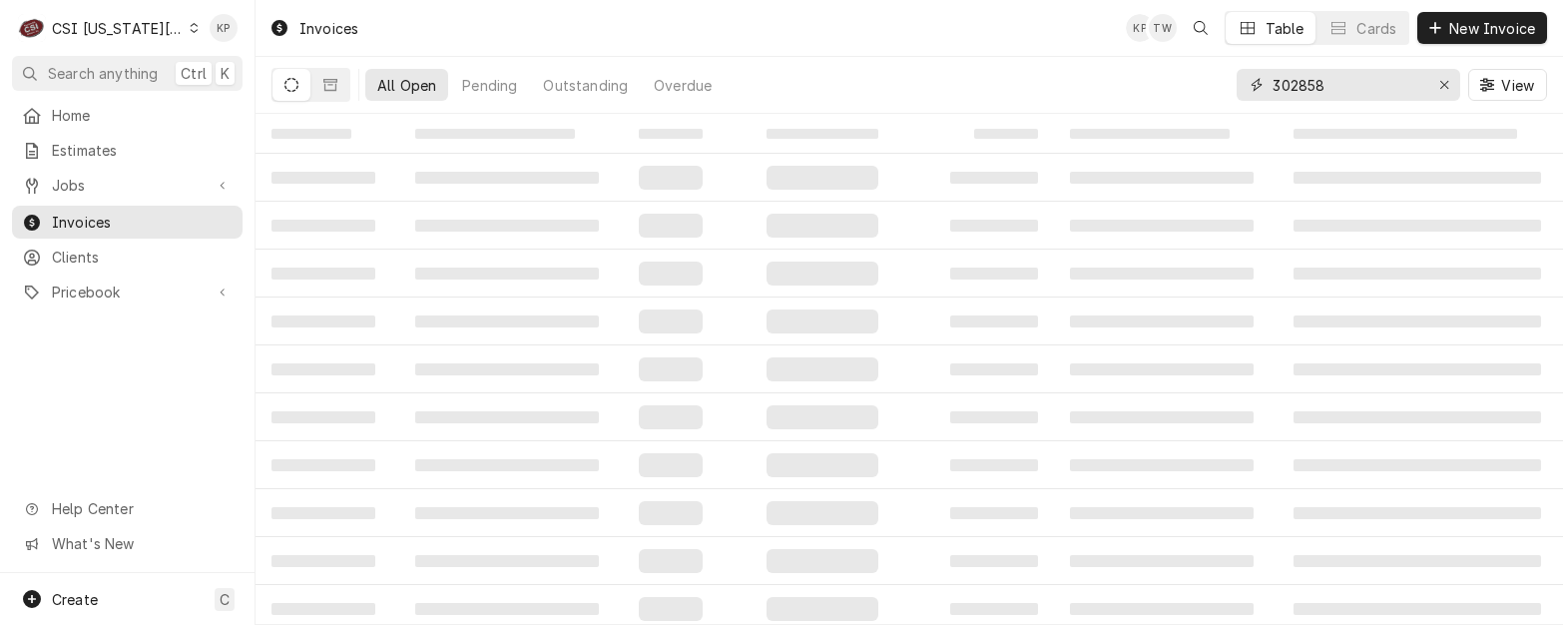
type input "302858"
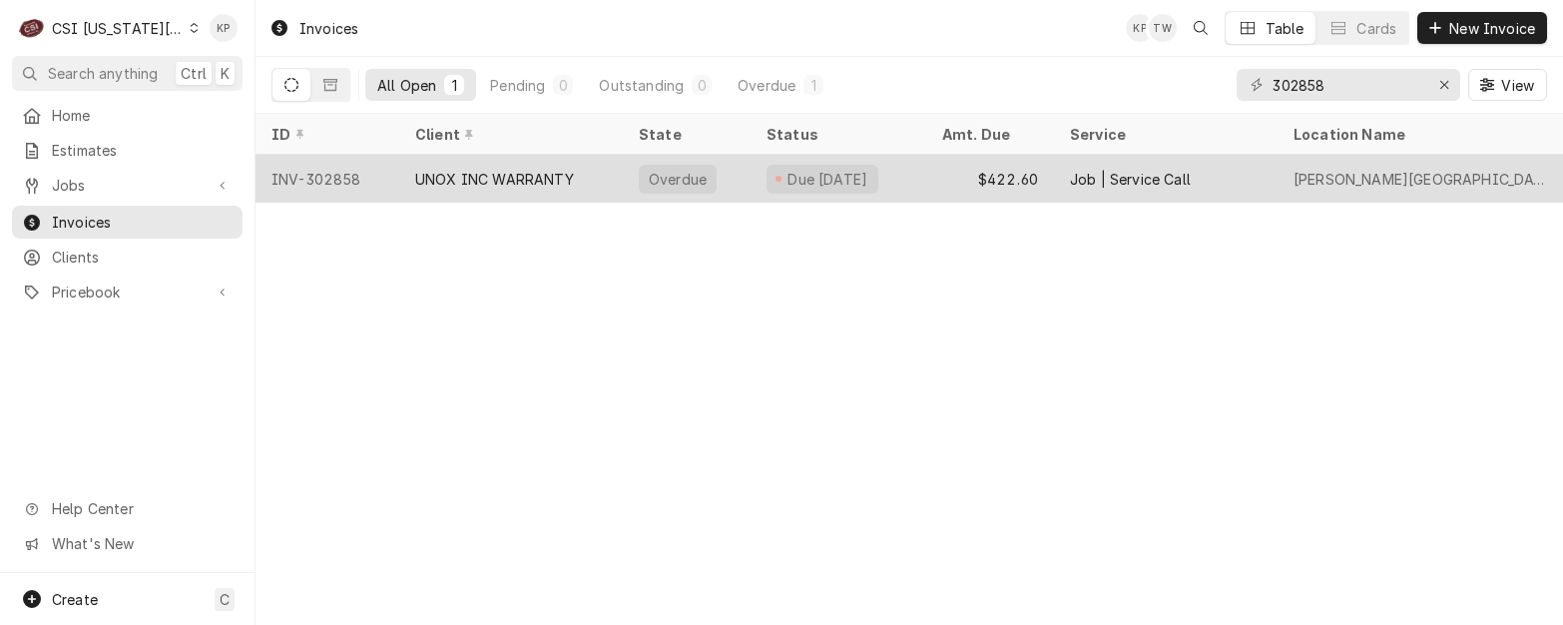
click at [349, 175] on div "INV-302858" at bounding box center [328, 179] width 144 height 48
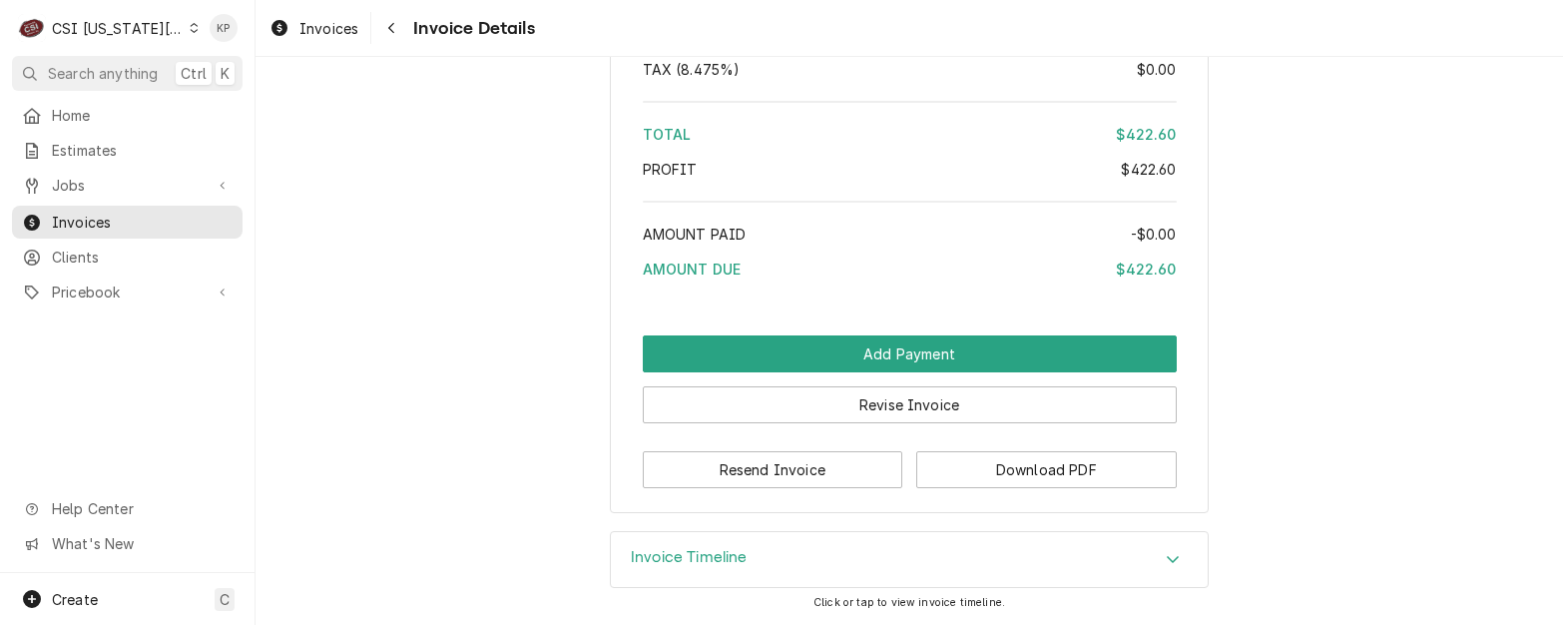
scroll to position [3872, 0]
click at [1015, 467] on button "Download PDF" at bounding box center [1046, 469] width 261 height 37
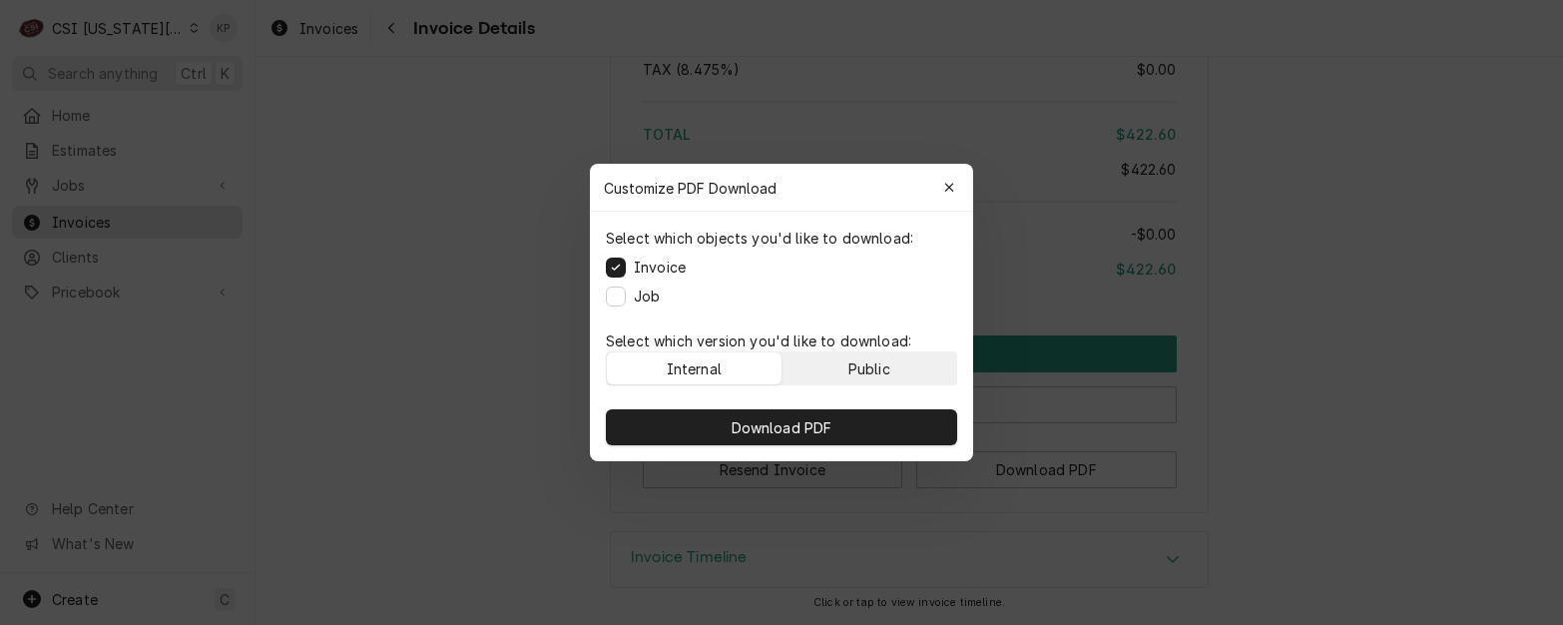
click at [891, 367] on button "Public" at bounding box center [870, 368] width 175 height 32
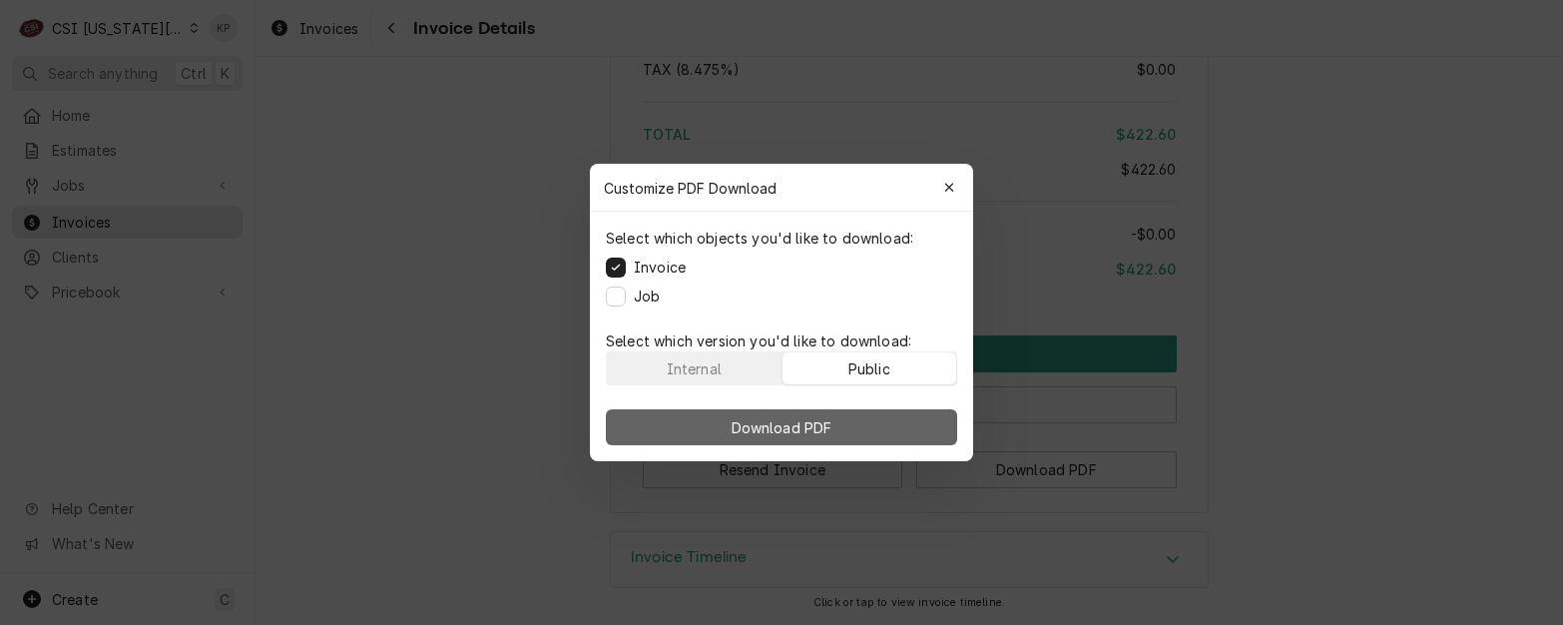
click at [881, 422] on button "Download PDF" at bounding box center [781, 427] width 351 height 36
